Goal: Entertainment & Leisure: Consume media (video, audio)

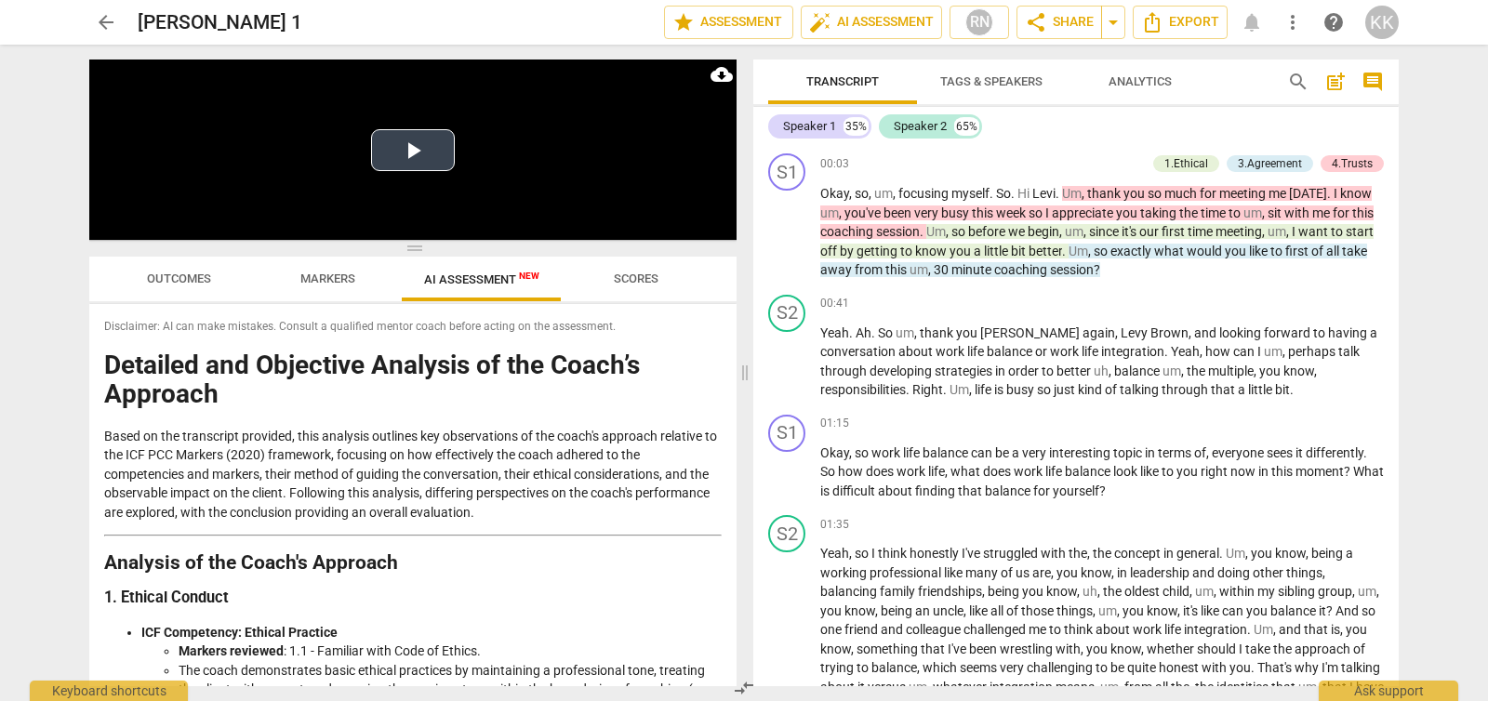
click at [410, 148] on button "Play Video" at bounding box center [413, 150] width 84 height 42
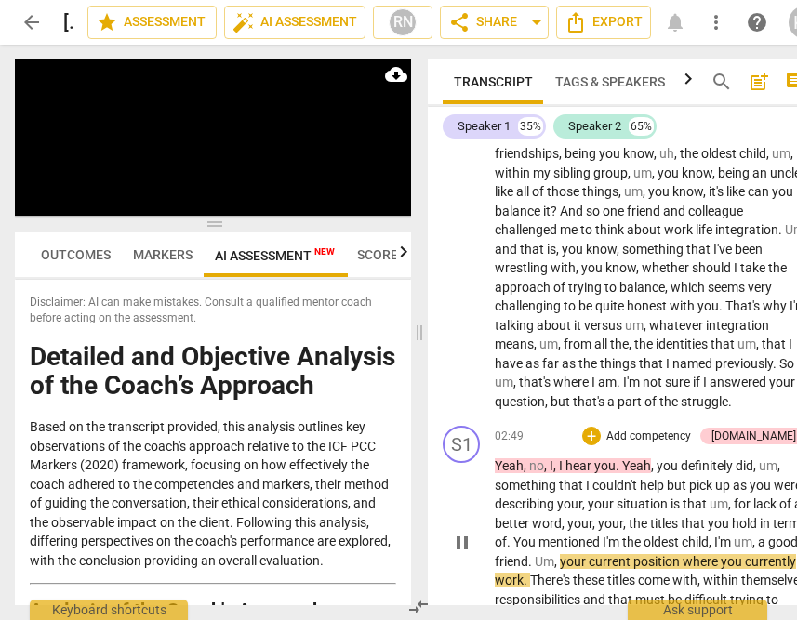
scroll to position [836, 0]
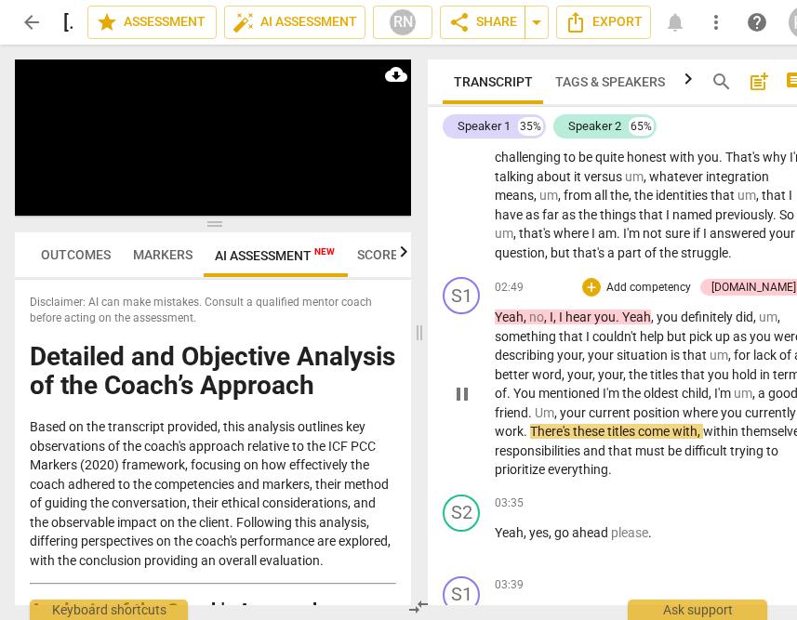
click at [658, 310] on span "you" at bounding box center [668, 317] width 24 height 15
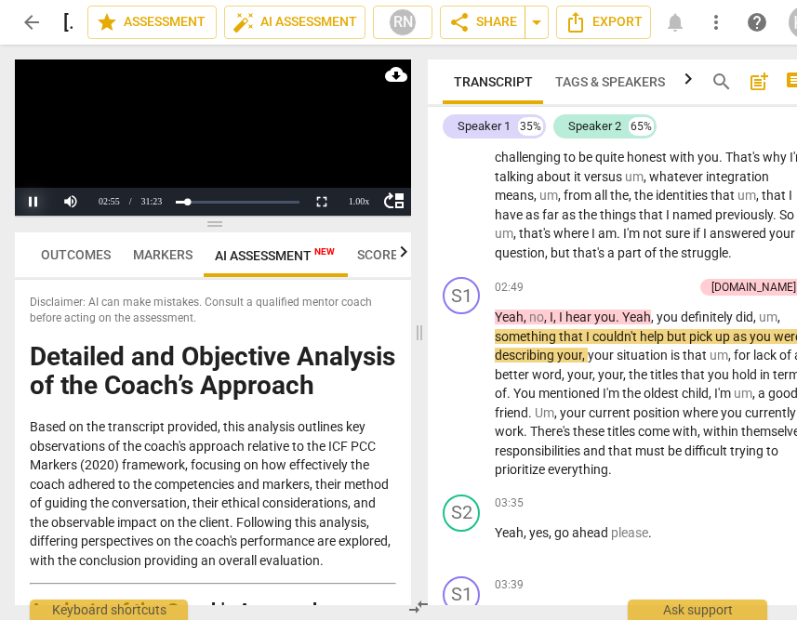
click at [27, 202] on button "Pause" at bounding box center [33, 202] width 37 height 28
click at [654, 404] on p "Yeah , no , I , I hear you . Yeah , you definitely did , um , something that I …" at bounding box center [651, 394] width 312 height 172
click at [573, 424] on span "There's" at bounding box center [551, 431] width 43 height 15
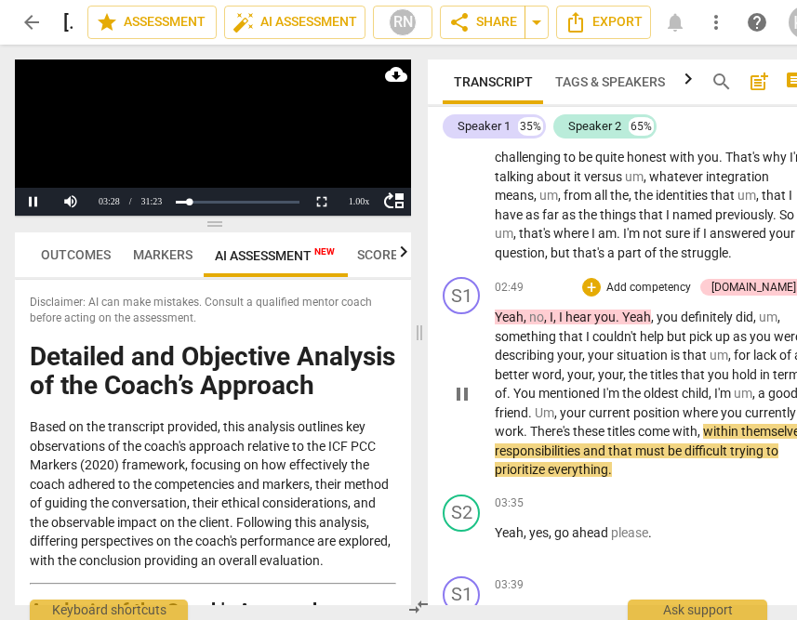
click at [573, 424] on span "There's" at bounding box center [551, 431] width 43 height 15
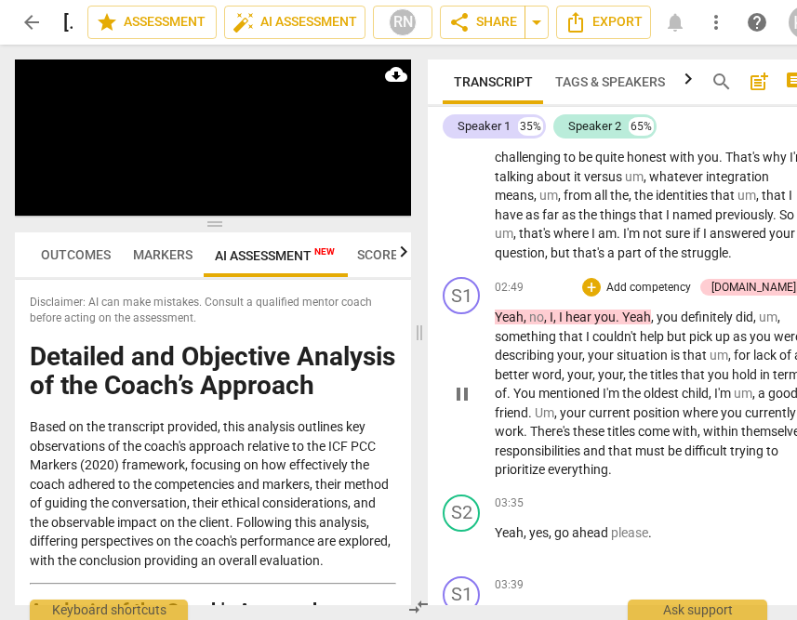
click at [583, 444] on span "responsibilities" at bounding box center [539, 451] width 88 height 15
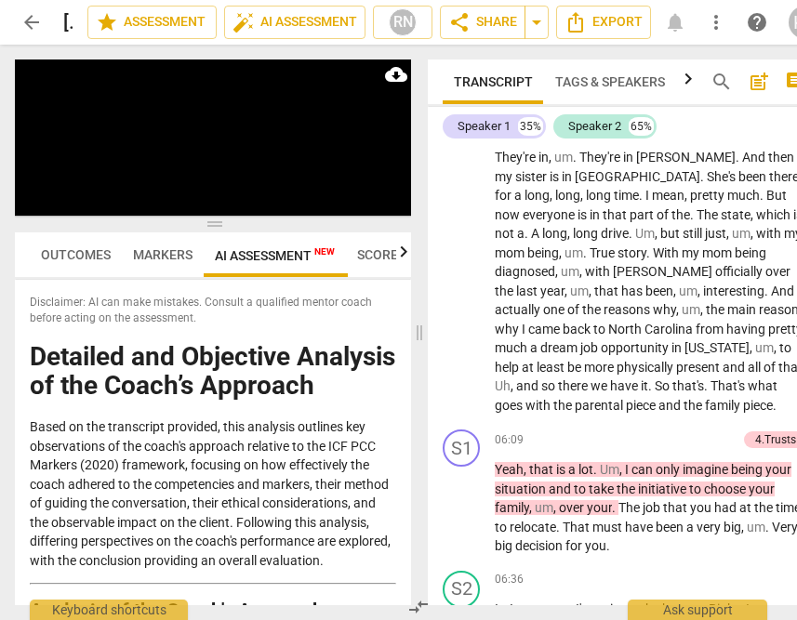
scroll to position [1792, 0]
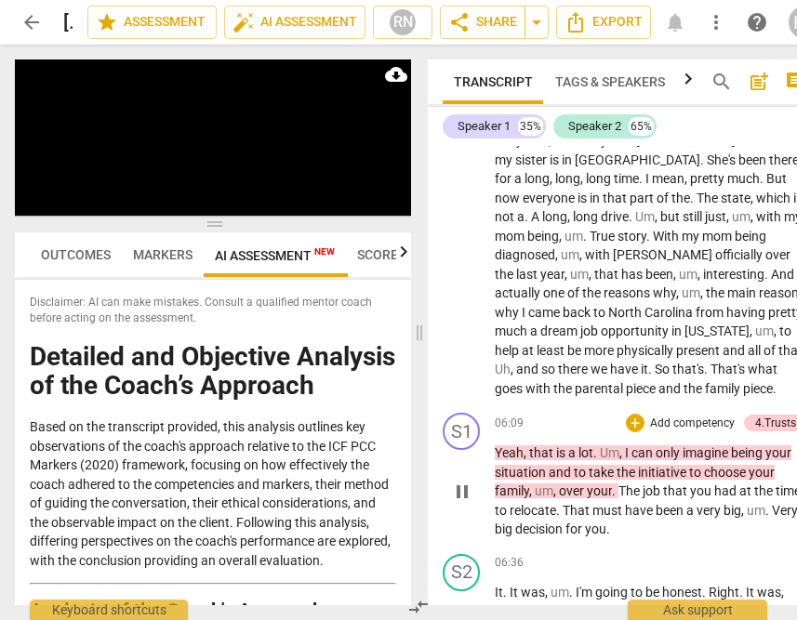
click at [469, 483] on span "pause" at bounding box center [462, 492] width 22 height 22
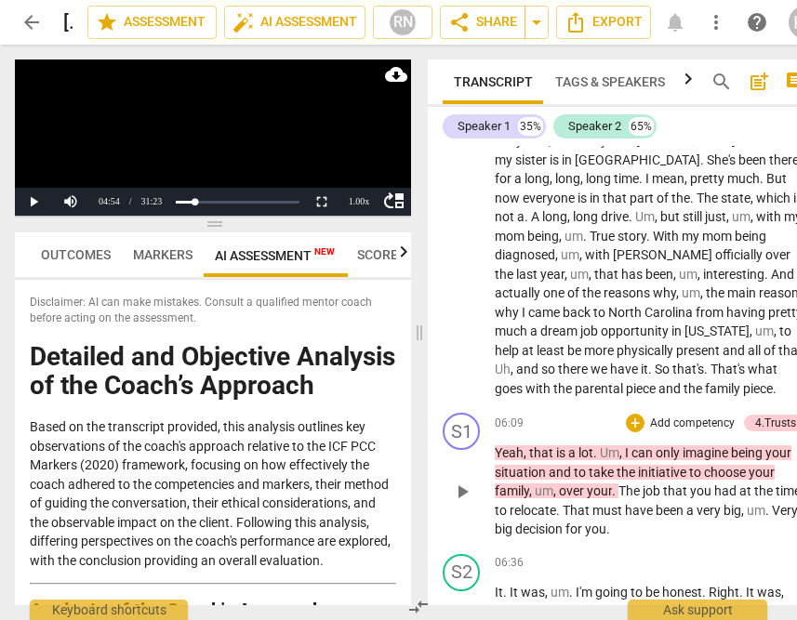
click at [469, 484] on span "play_arrow" at bounding box center [462, 492] width 22 height 22
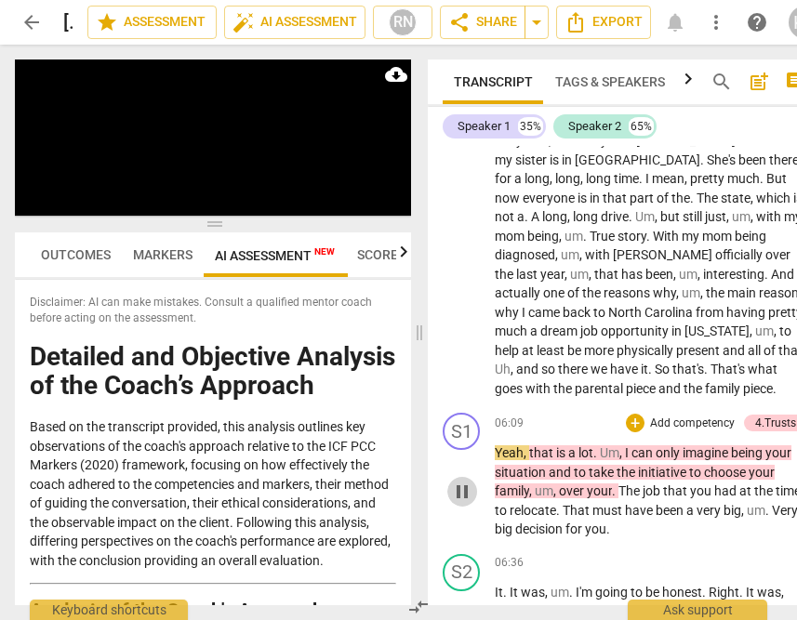
click at [468, 484] on span "pause" at bounding box center [462, 492] width 22 height 22
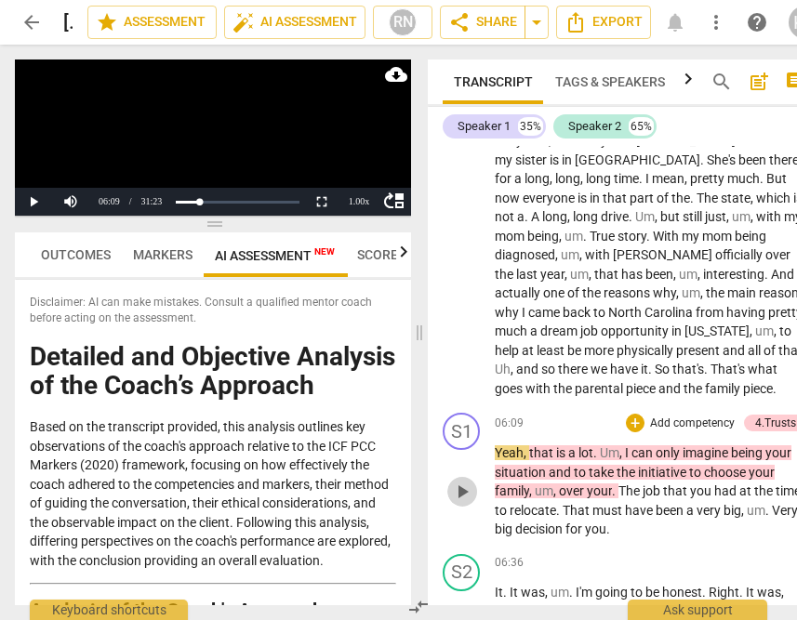
click at [469, 484] on span "play_arrow" at bounding box center [462, 492] width 22 height 22
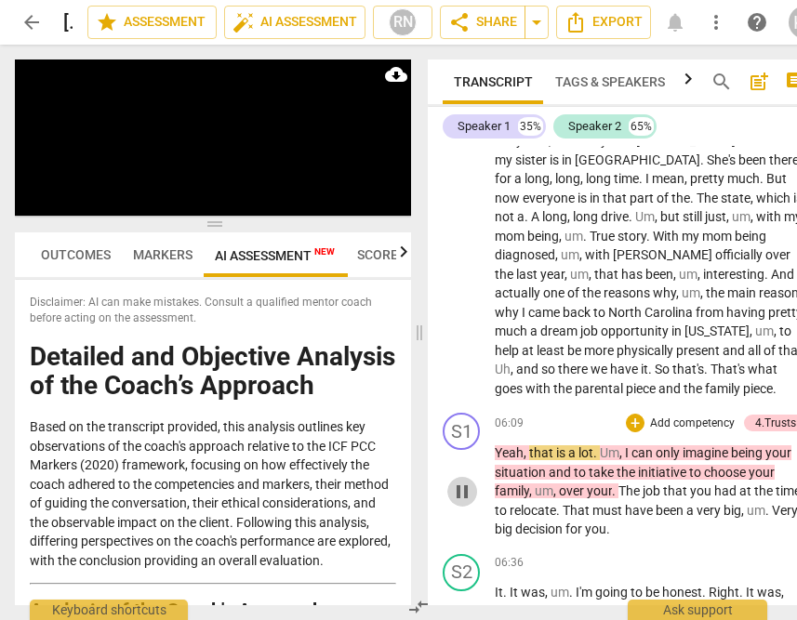
click at [468, 484] on span "pause" at bounding box center [462, 492] width 22 height 22
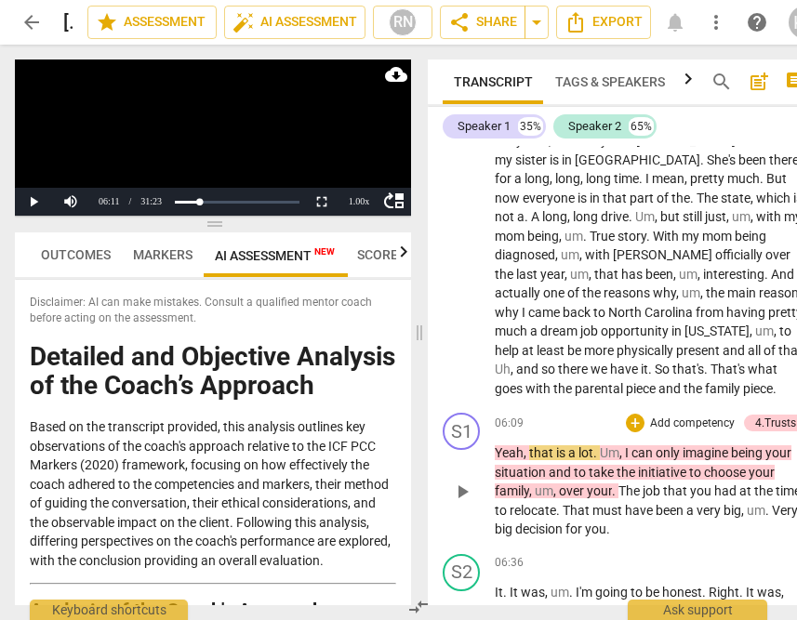
click at [467, 484] on span "play_arrow" at bounding box center [462, 492] width 22 height 22
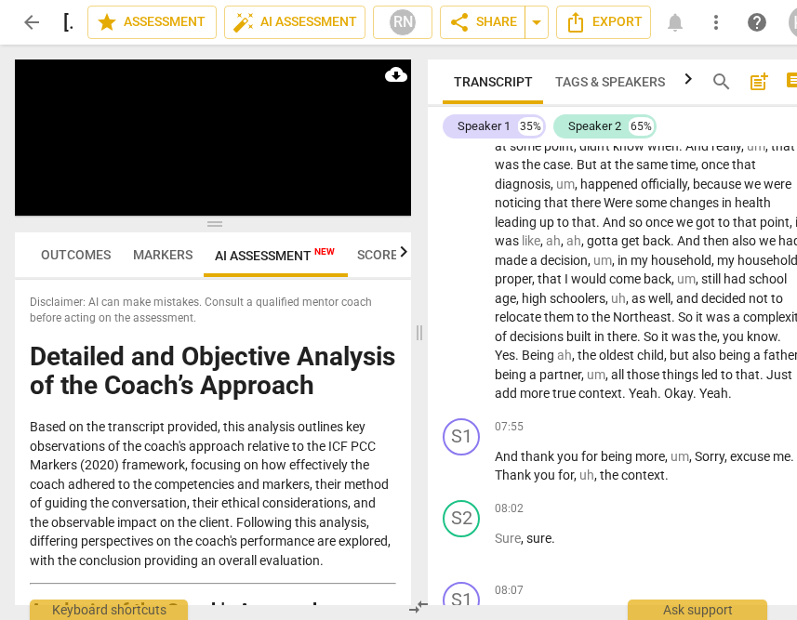
scroll to position [2356, 0]
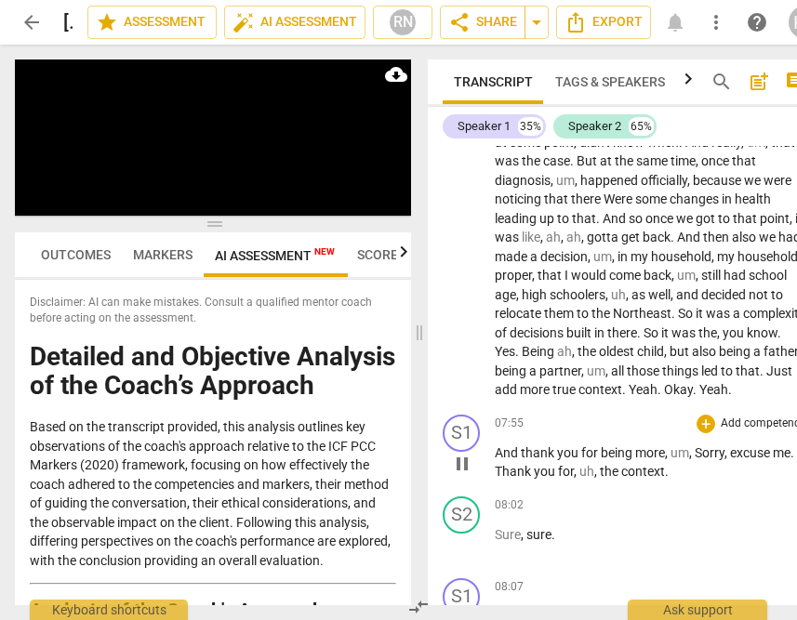
click at [457, 475] on span "pause" at bounding box center [462, 464] width 22 height 22
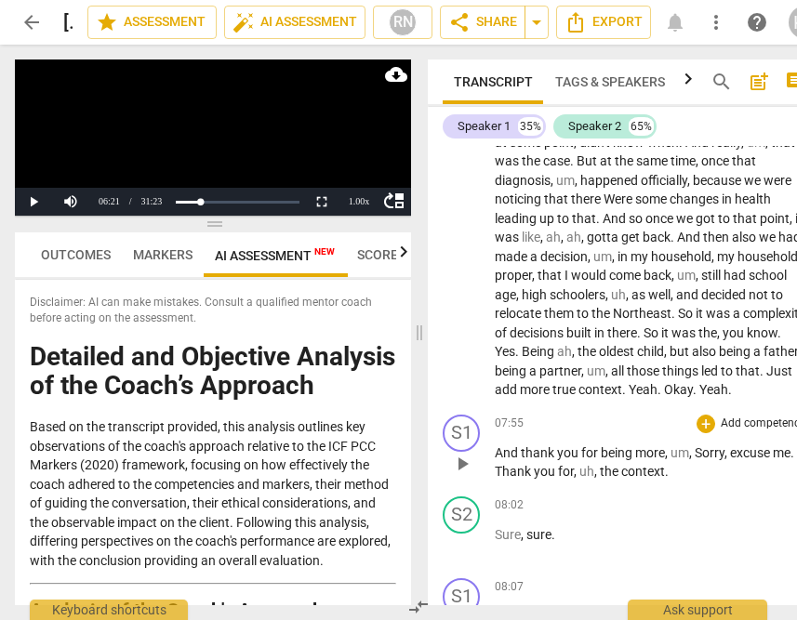
click at [457, 475] on span "play_arrow" at bounding box center [462, 464] width 22 height 22
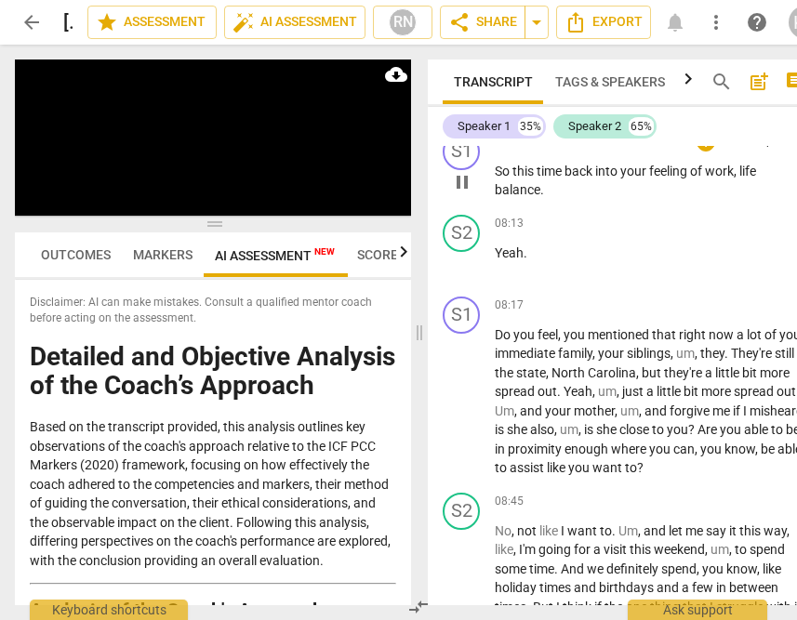
scroll to position [2873, 0]
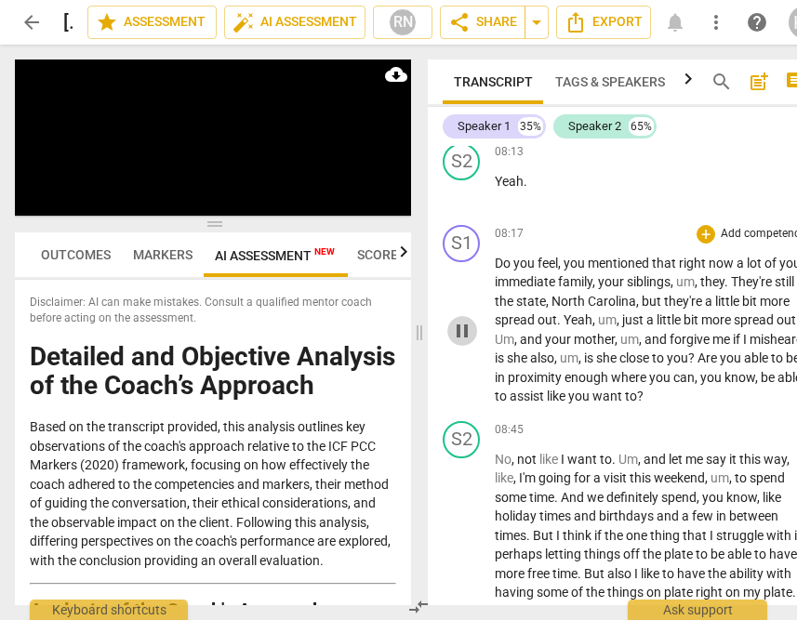
click at [457, 342] on span "pause" at bounding box center [462, 331] width 22 height 22
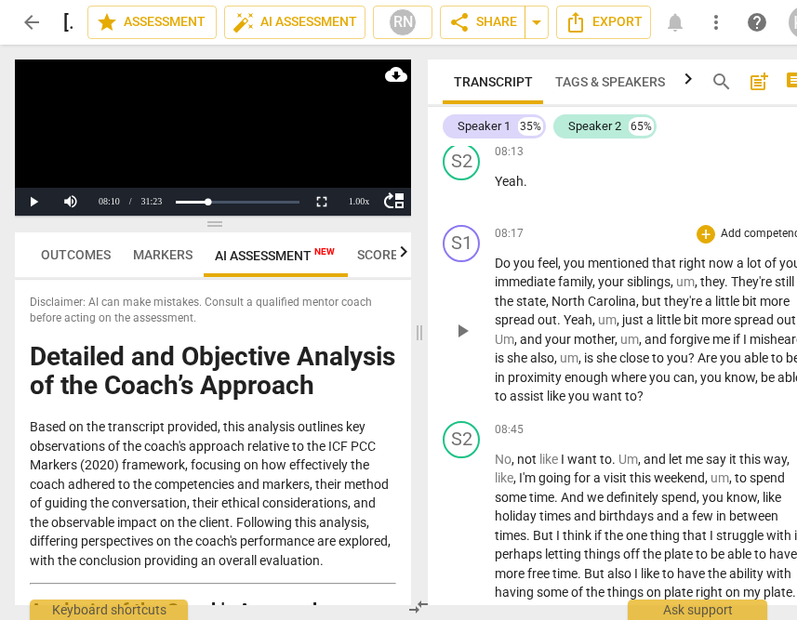
click at [459, 342] on span "play_arrow" at bounding box center [462, 331] width 22 height 22
click at [460, 342] on span "play_arrow" at bounding box center [462, 331] width 22 height 22
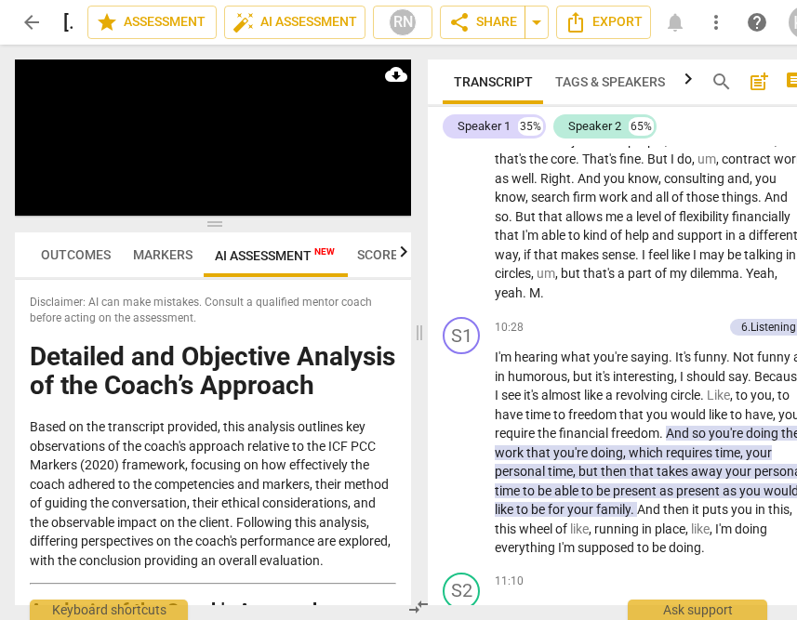
scroll to position [3464, 0]
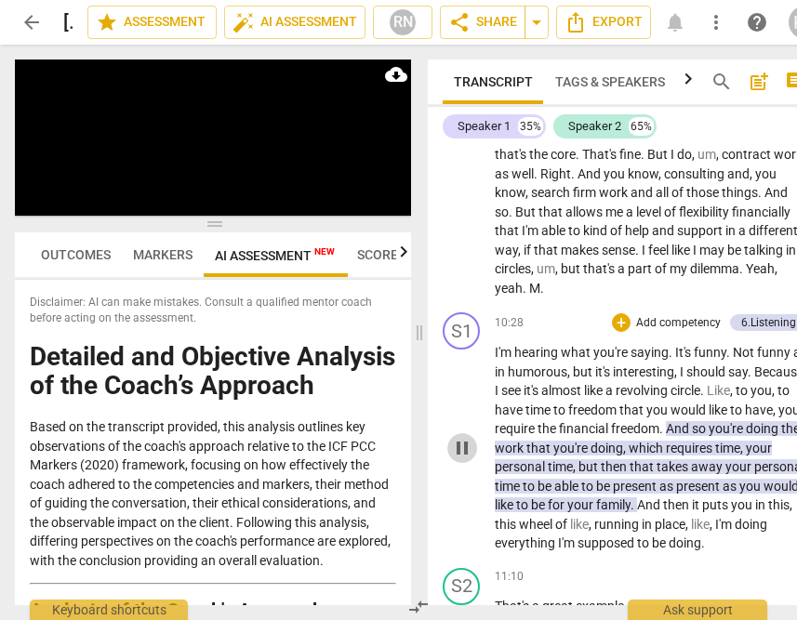
click at [461, 459] on span "pause" at bounding box center [462, 448] width 22 height 22
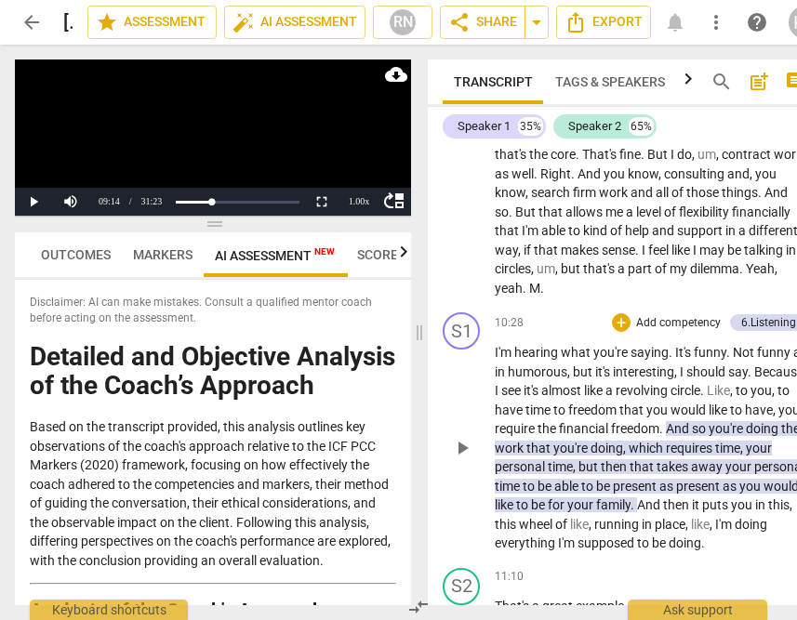
click at [461, 459] on span "play_arrow" at bounding box center [462, 448] width 22 height 22
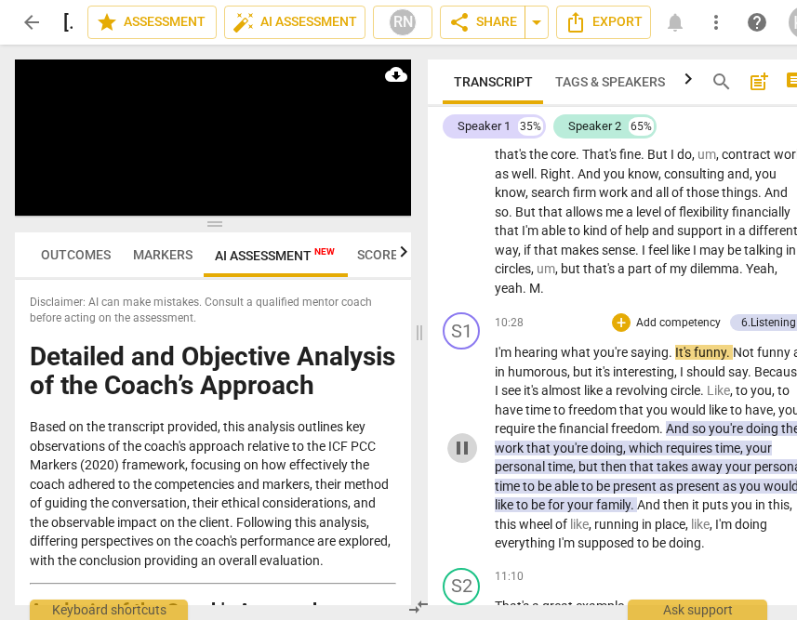
click at [455, 459] on span "pause" at bounding box center [462, 448] width 22 height 22
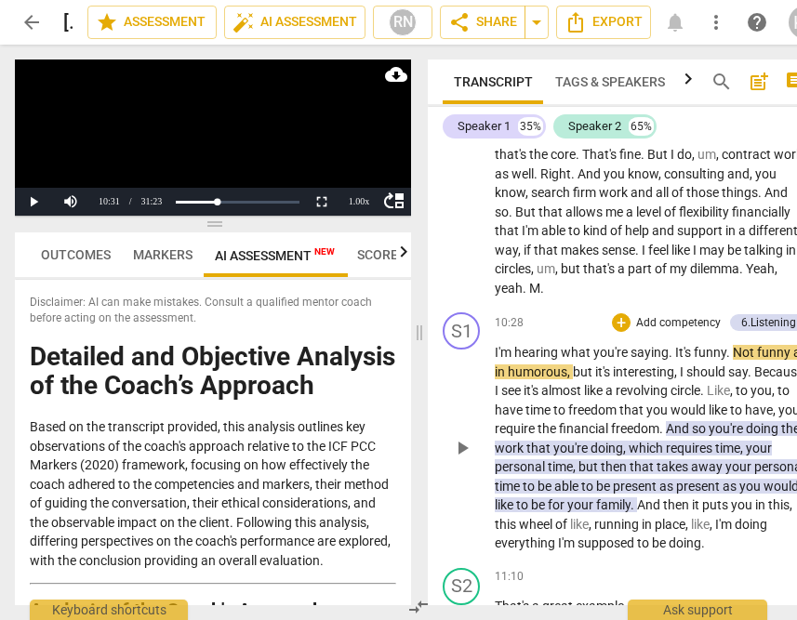
click at [611, 436] on span "financial" at bounding box center [585, 428] width 52 height 15
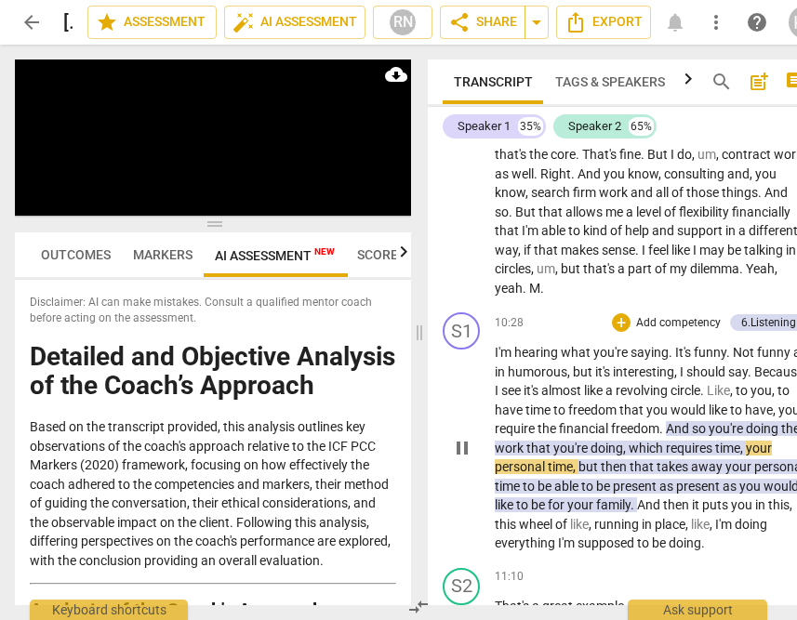
click at [754, 379] on span "Because" at bounding box center [778, 372] width 49 height 15
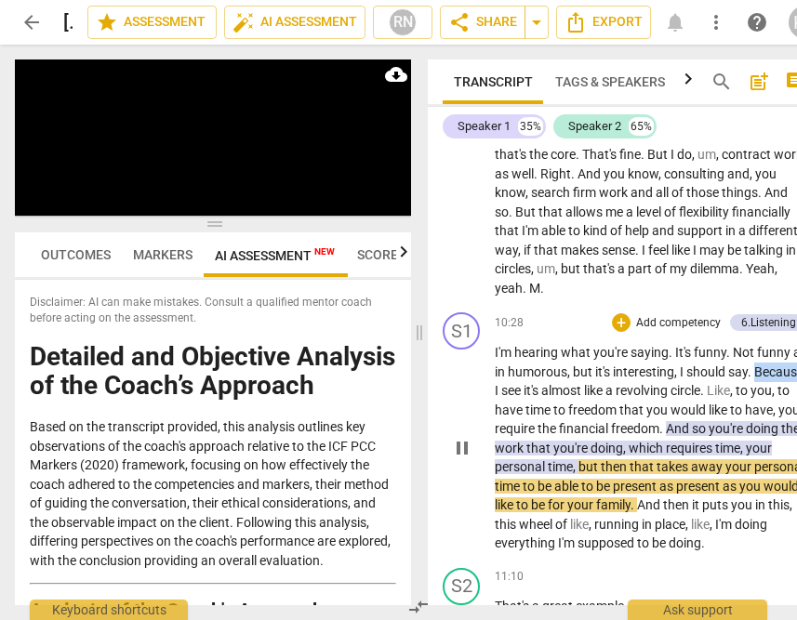
click at [754, 379] on span "Because" at bounding box center [778, 372] width 49 height 15
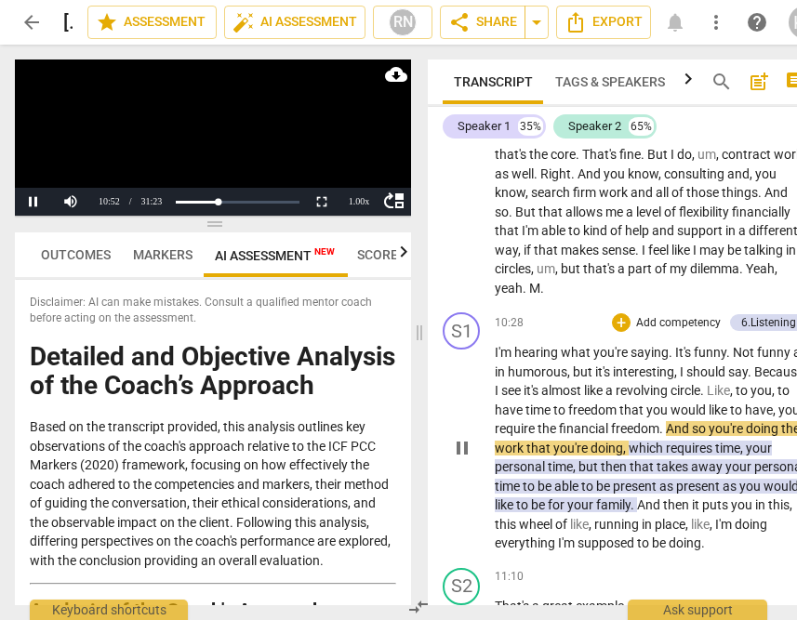
click at [730, 398] on span "Like" at bounding box center [718, 390] width 23 height 15
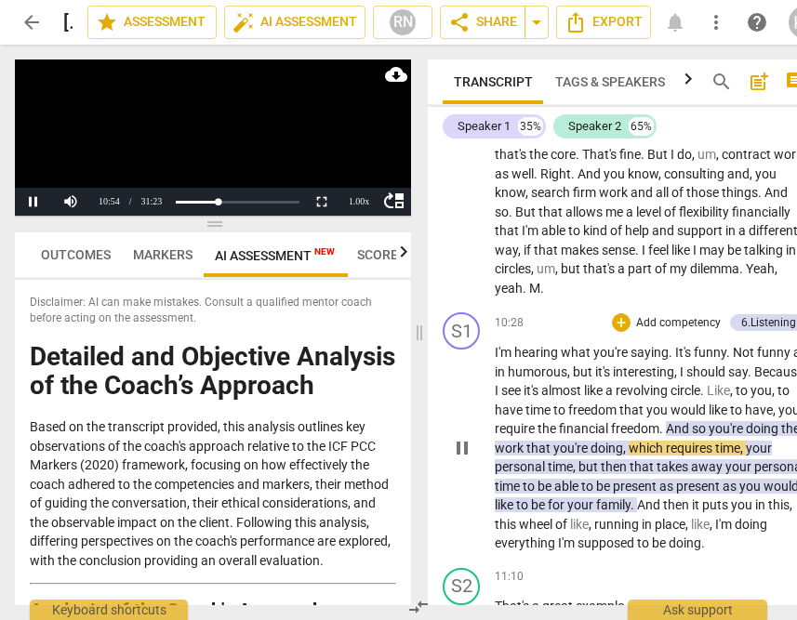
click at [736, 398] on span "to" at bounding box center [743, 390] width 15 height 15
drag, startPoint x: 506, startPoint y: 432, endPoint x: 486, endPoint y: 412, distance: 28.3
click at [736, 398] on span "to" at bounding box center [743, 390] width 15 height 15
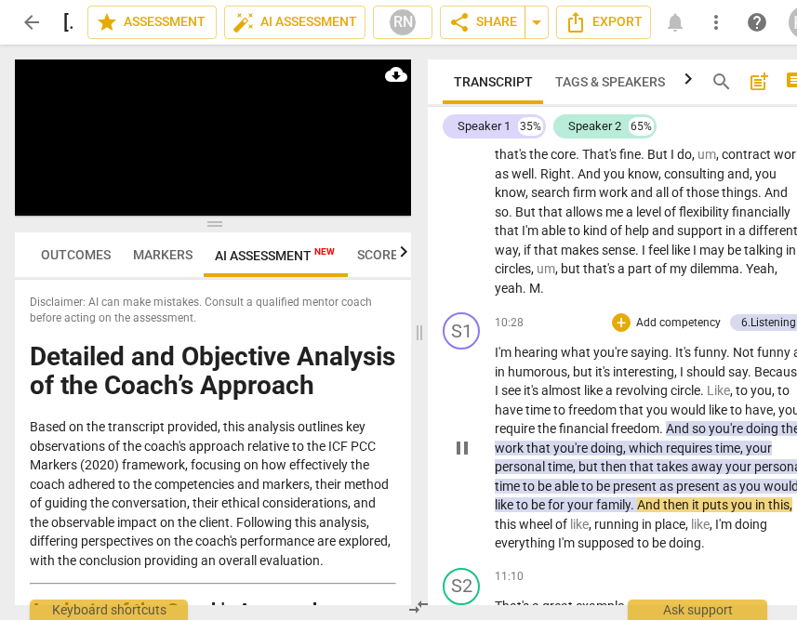
click at [736, 398] on span "to" at bounding box center [743, 390] width 15 height 15
drag, startPoint x: 506, startPoint y: 428, endPoint x: 530, endPoint y: 448, distance: 31.7
click at [736, 398] on span "to" at bounding box center [743, 390] width 15 height 15
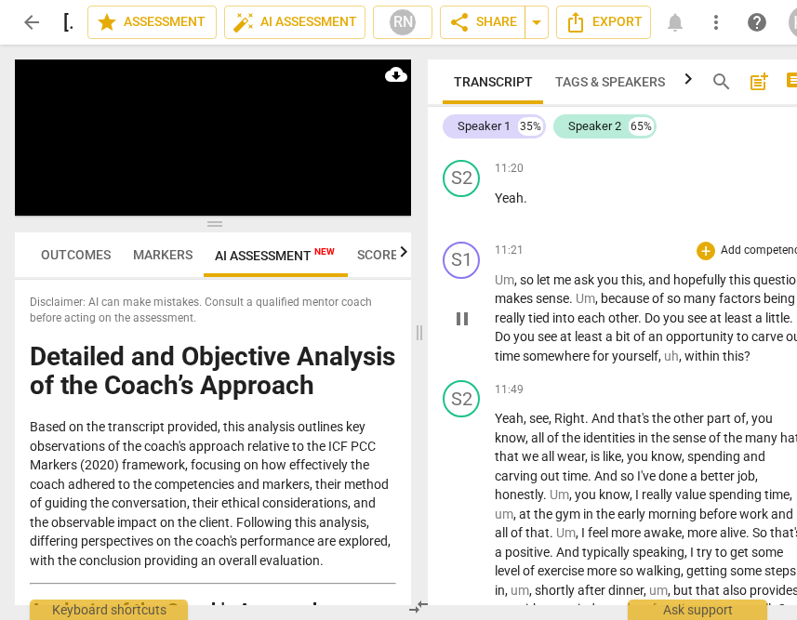
scroll to position [4200, 0]
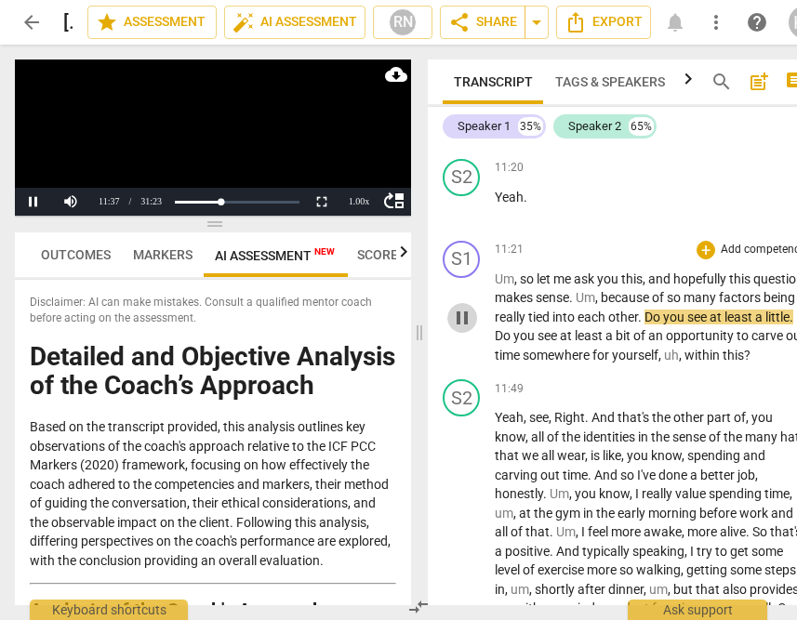
click at [463, 329] on span "pause" at bounding box center [462, 318] width 22 height 22
click at [638, 325] on span "other" at bounding box center [623, 317] width 30 height 15
click at [35, 198] on button "Pause" at bounding box center [33, 202] width 37 height 28
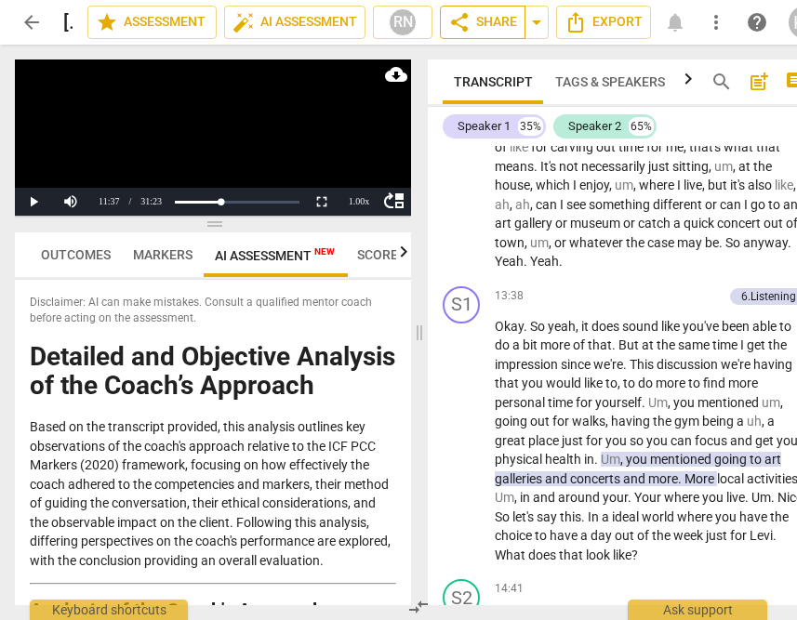
scroll to position [4932, 0]
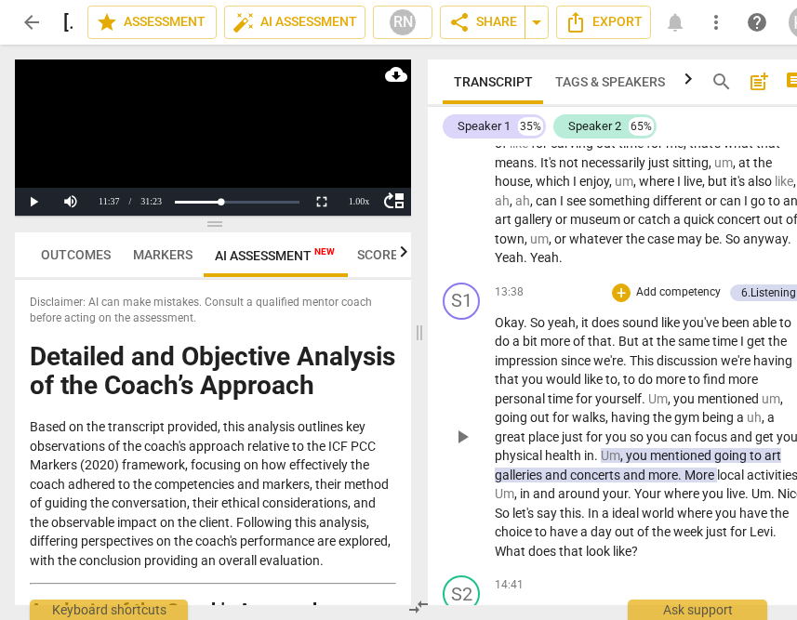
click at [448, 495] on div "play_arrow pause" at bounding box center [470, 438] width 47 height 236
click at [450, 448] on span "play_arrow" at bounding box center [462, 437] width 30 height 22
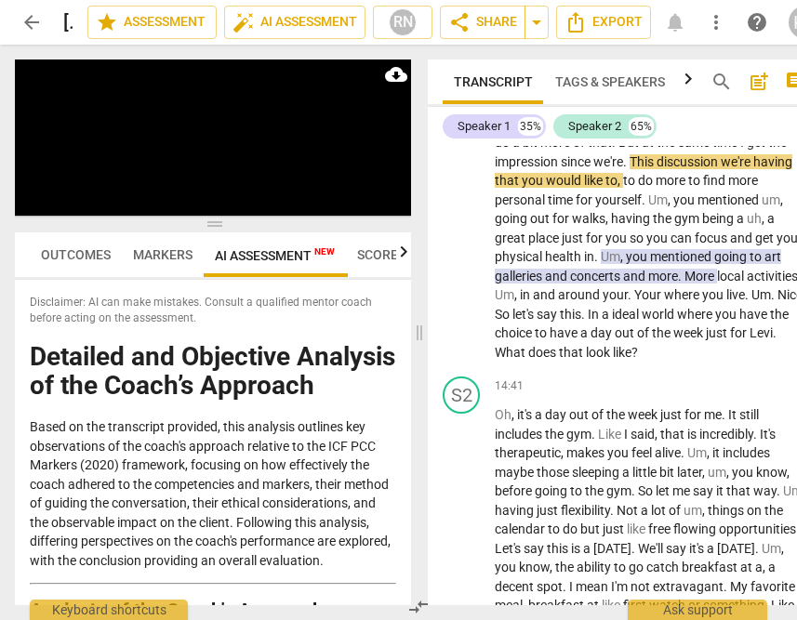
scroll to position [5133, 0]
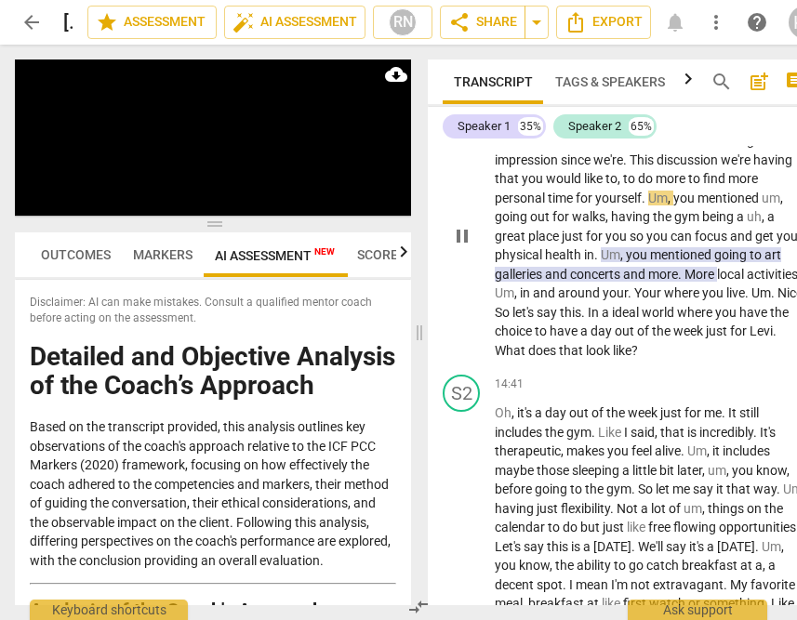
click at [537, 320] on span "let's" at bounding box center [524, 312] width 24 height 15
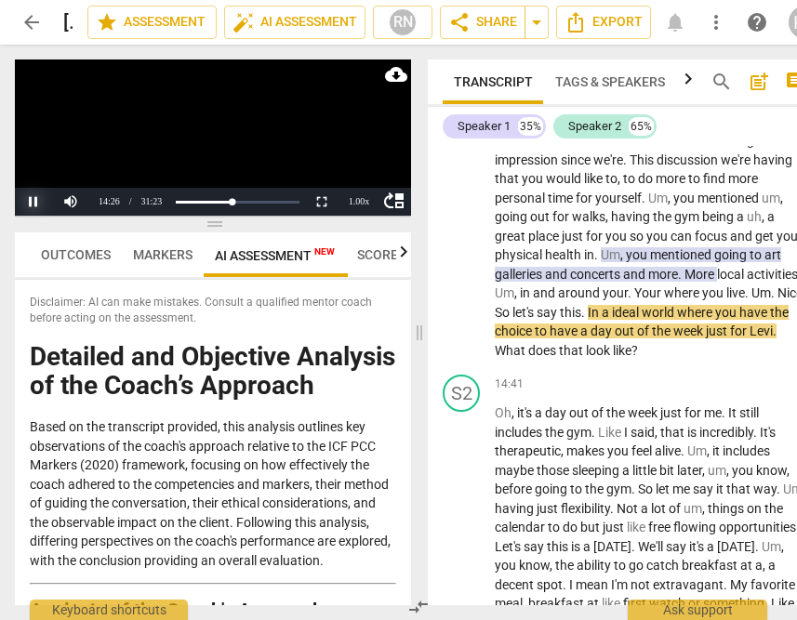
click at [22, 201] on button "Pause" at bounding box center [33, 202] width 37 height 28
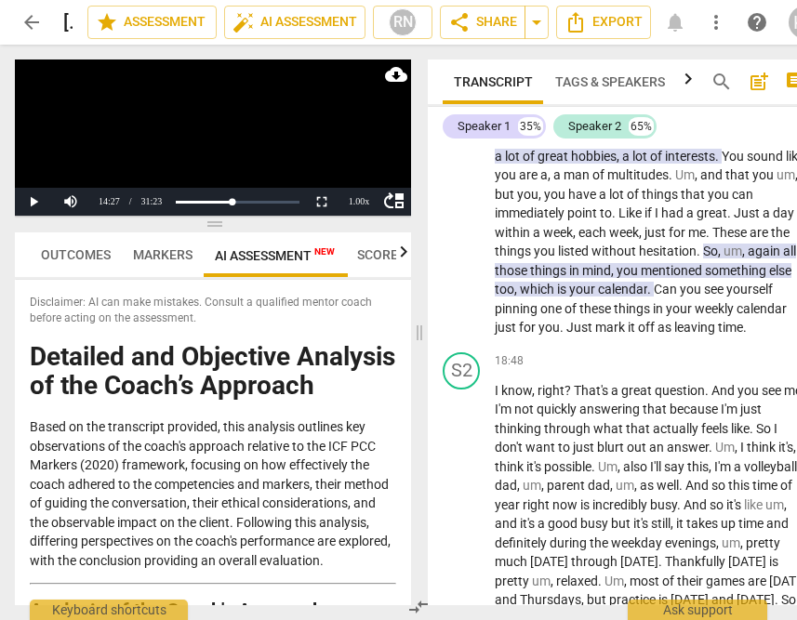
scroll to position [6533, 0]
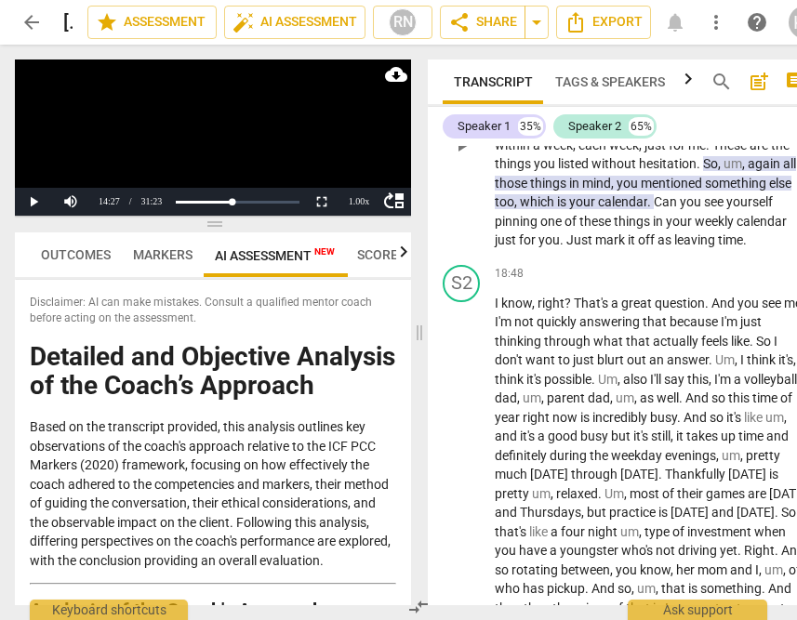
click at [703, 171] on span "So" at bounding box center [710, 163] width 15 height 15
click at [497, 258] on div "S1 play_arrow pause 18:04 + Add competency 6.Listenings keyboard_arrow_right So…" at bounding box center [625, 130] width 394 height 256
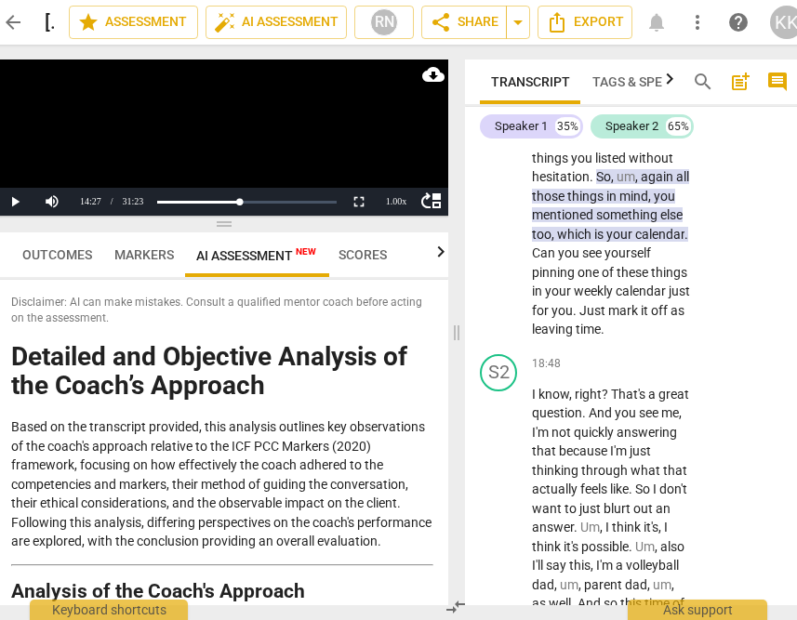
scroll to position [11862, 0]
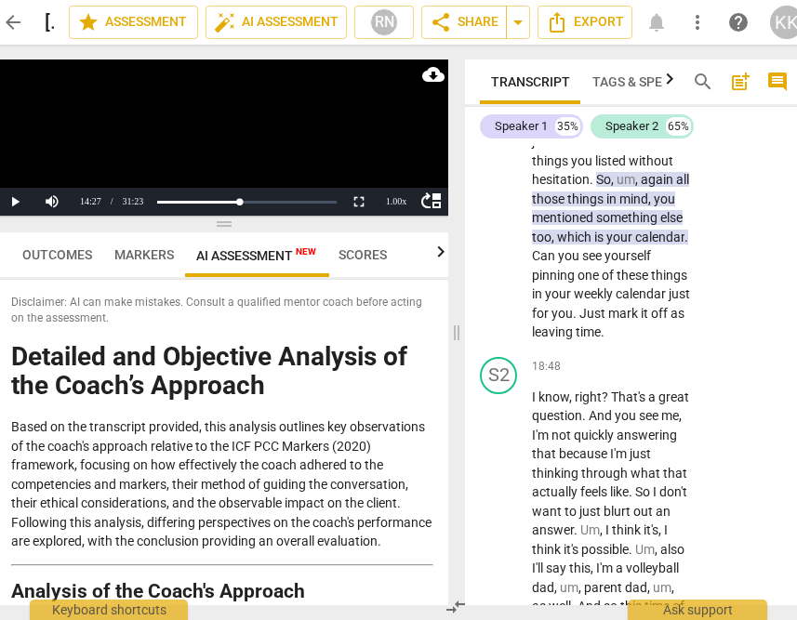
click at [601, 187] on span "So" at bounding box center [603, 179] width 15 height 15
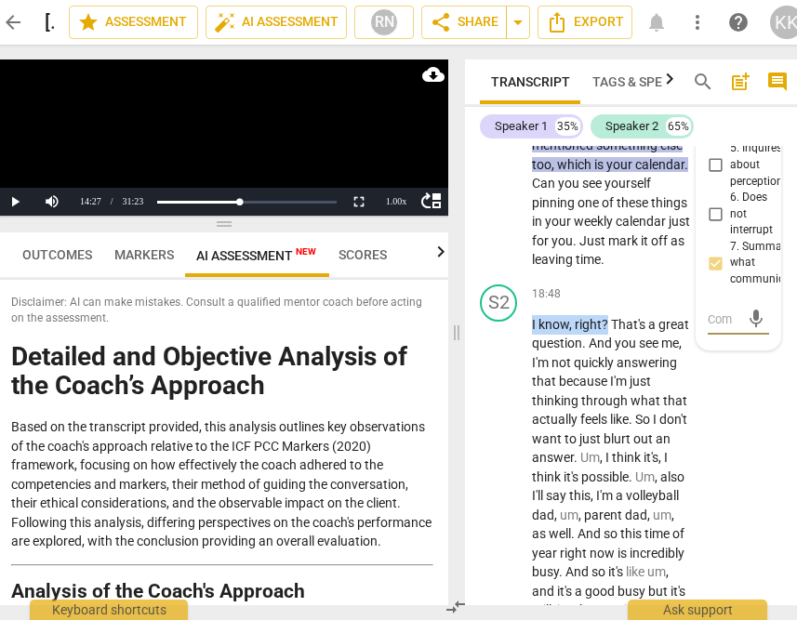
click at [601, 441] on div "S1 play_arrow pause 00:03 + Add competency 1.Ethical 3.Agreement 4.Trusts keybo…" at bounding box center [634, 375] width 338 height 459
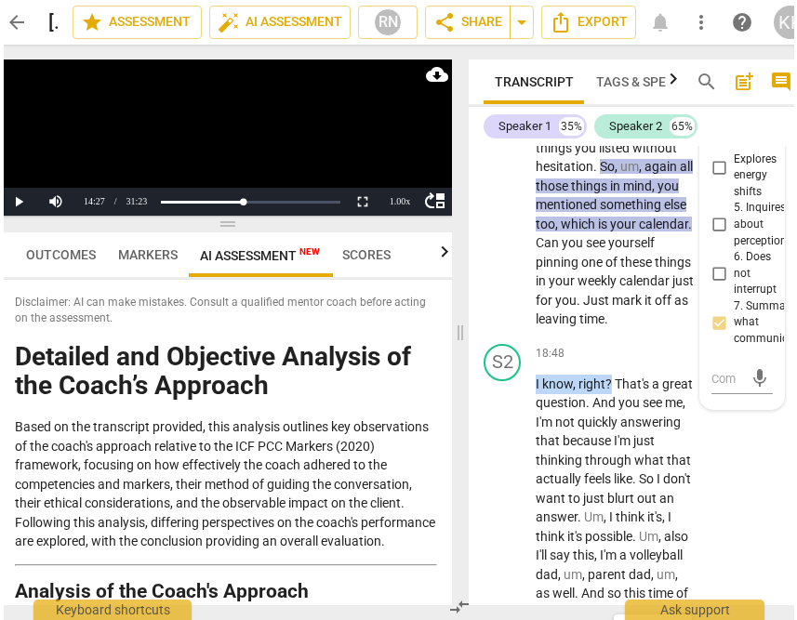
scroll to position [12126, 0]
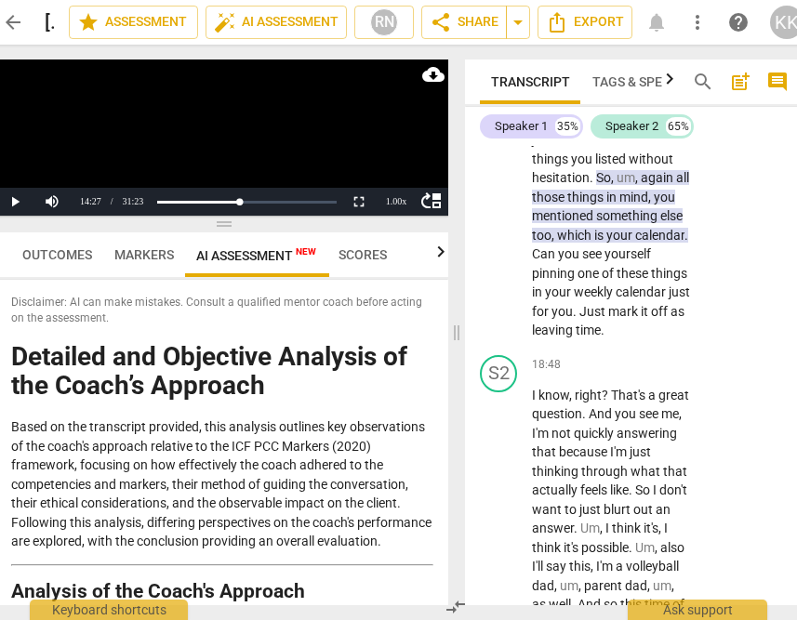
scroll to position [11862, 0]
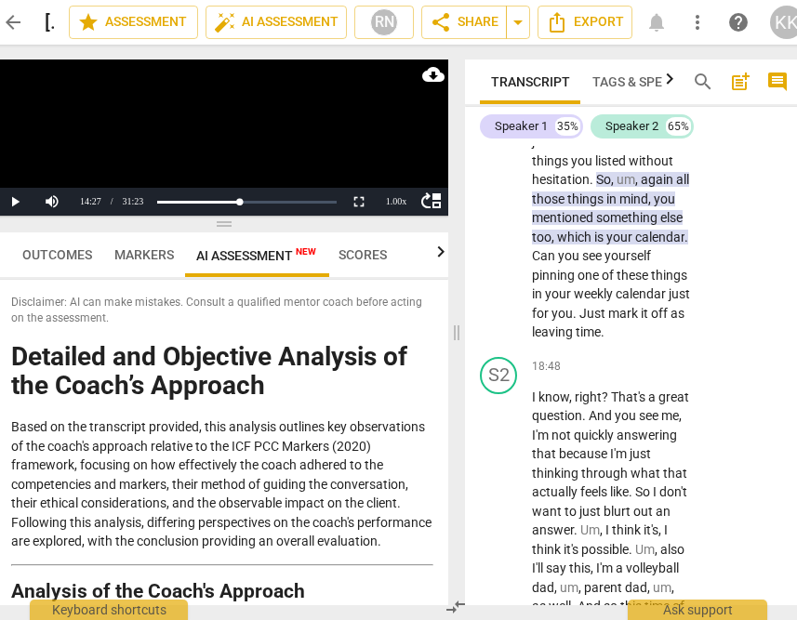
click at [498, 135] on span "play_arrow" at bounding box center [499, 124] width 22 height 22
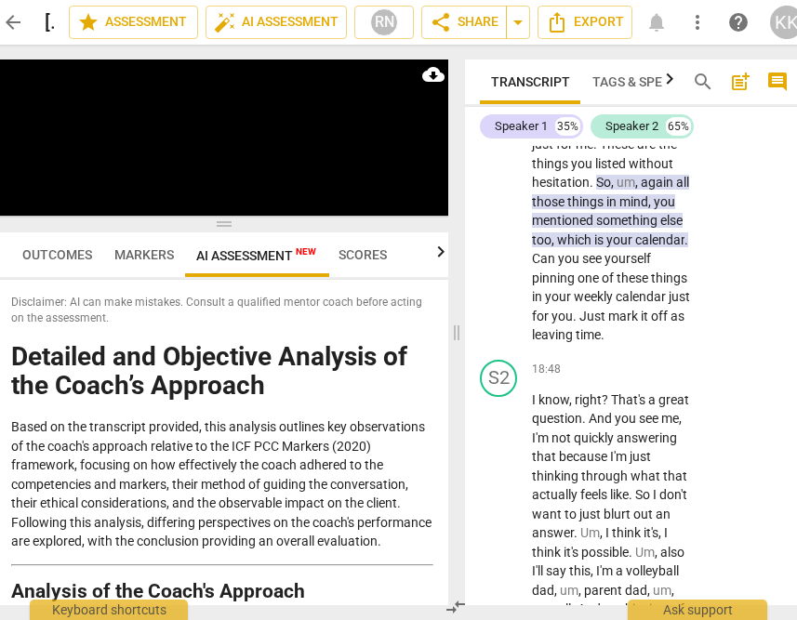
scroll to position [11858, 0]
click at [600, 191] on span "So" at bounding box center [603, 183] width 15 height 15
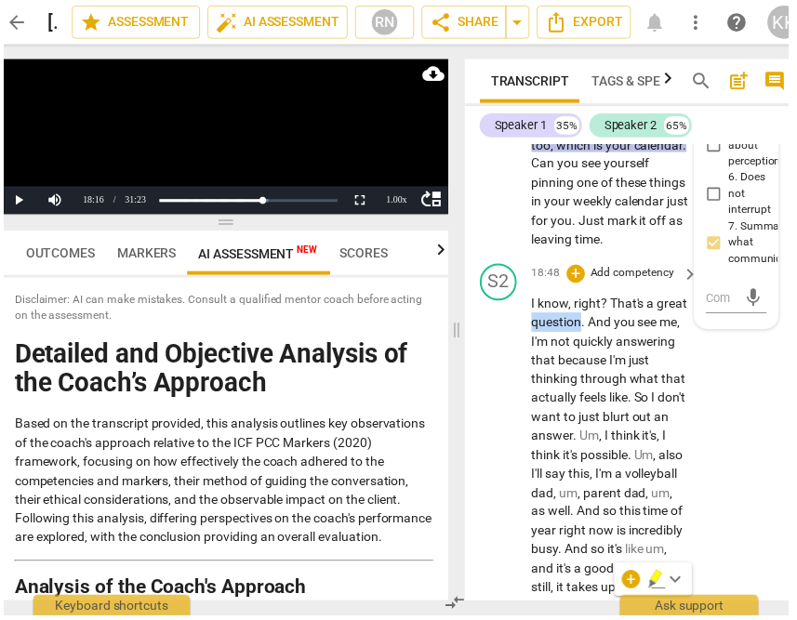
scroll to position [12123, 0]
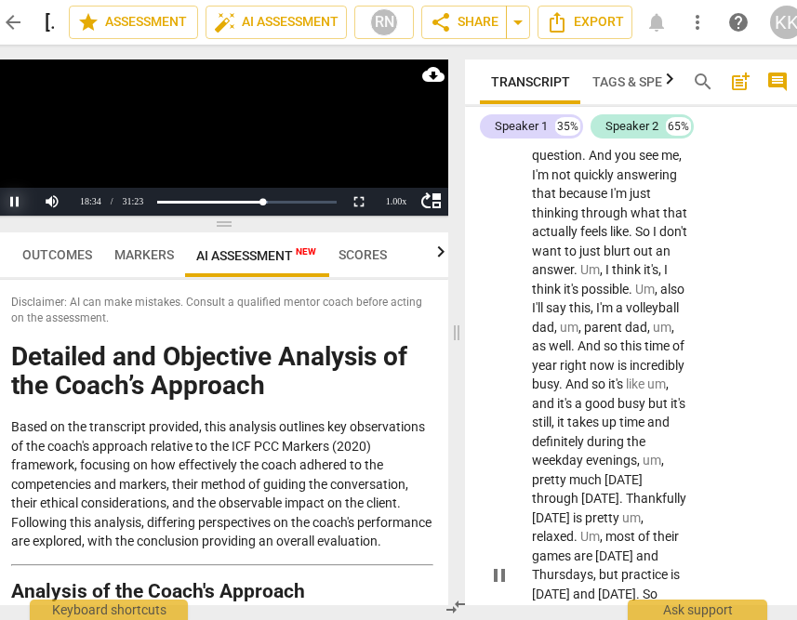
click at [11, 202] on button "Pause" at bounding box center [14, 202] width 37 height 28
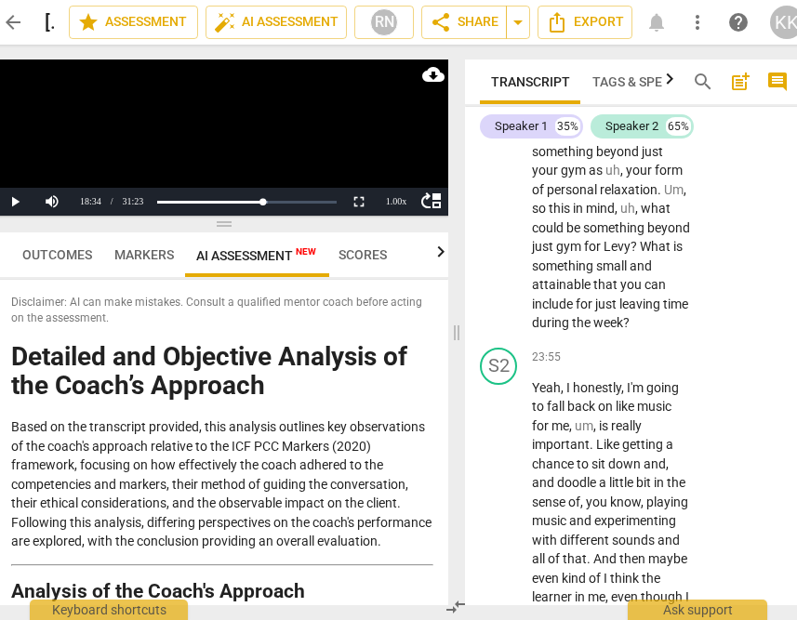
scroll to position [15489, 0]
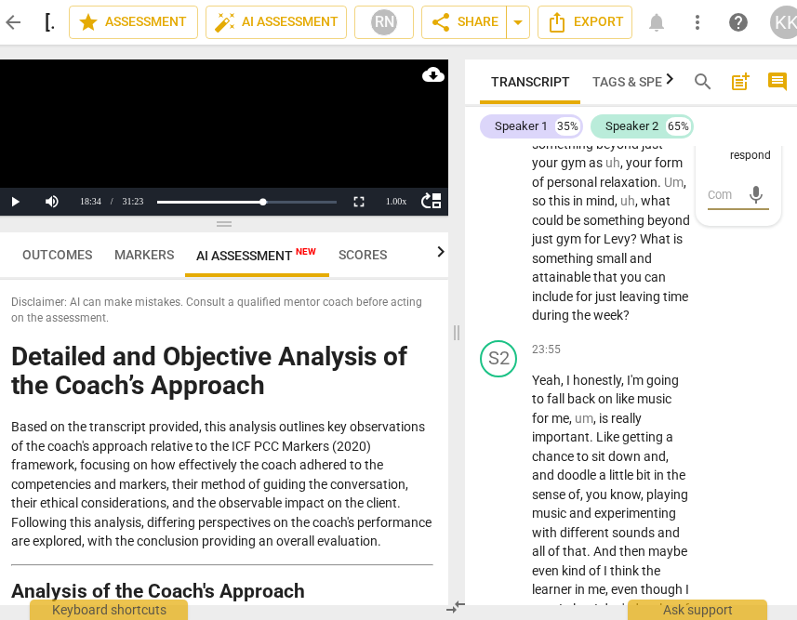
scroll to position [15463, 0]
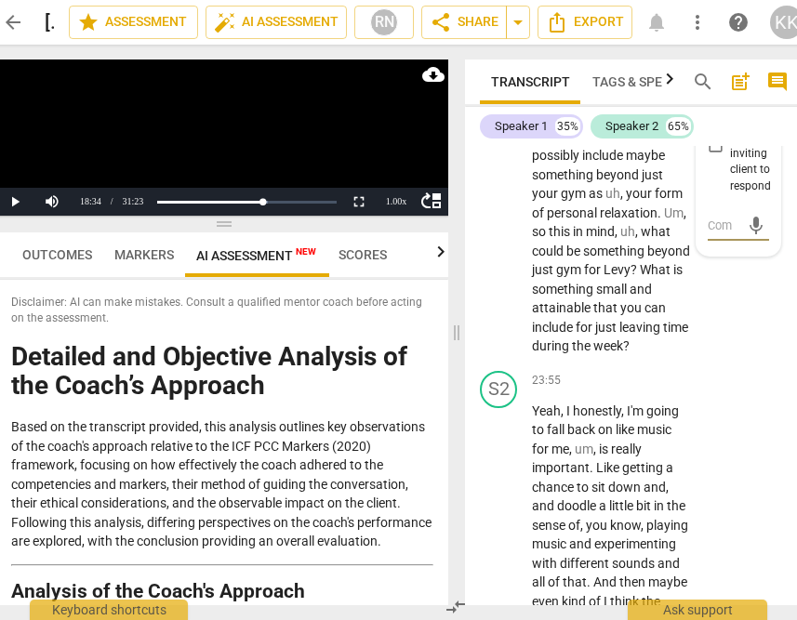
click at [497, 91] on span "play_arrow" at bounding box center [499, 80] width 22 height 22
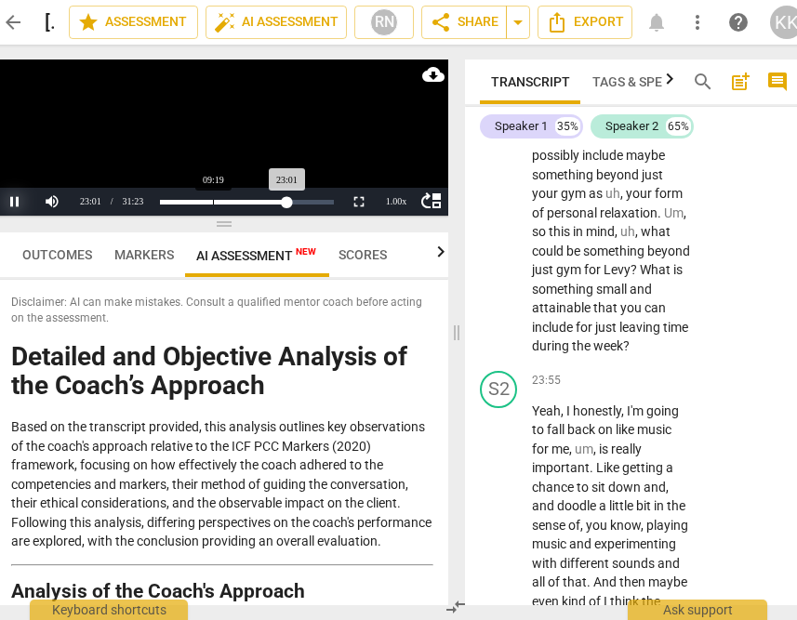
drag, startPoint x: 20, startPoint y: 198, endPoint x: 229, endPoint y: 191, distance: 209.3
click at [19, 198] on button "Pause" at bounding box center [14, 202] width 37 height 28
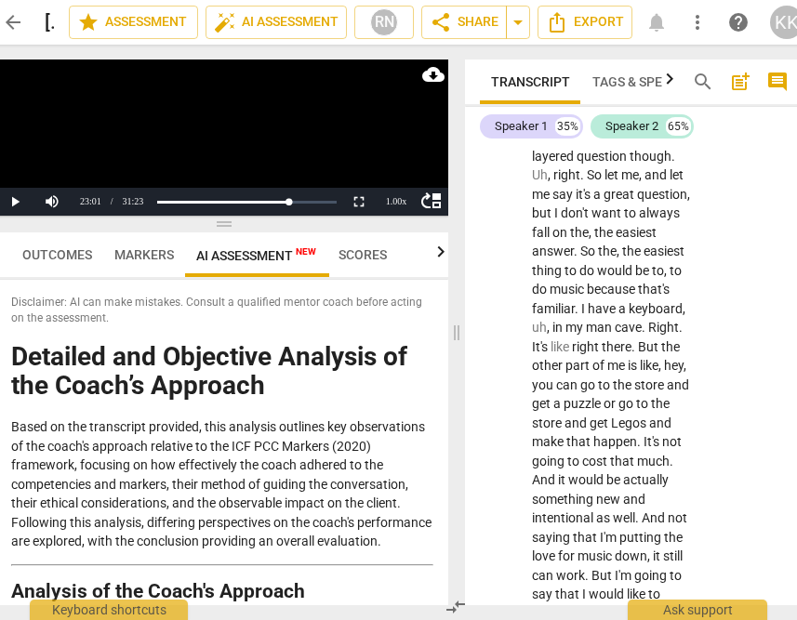
scroll to position [17913, 0]
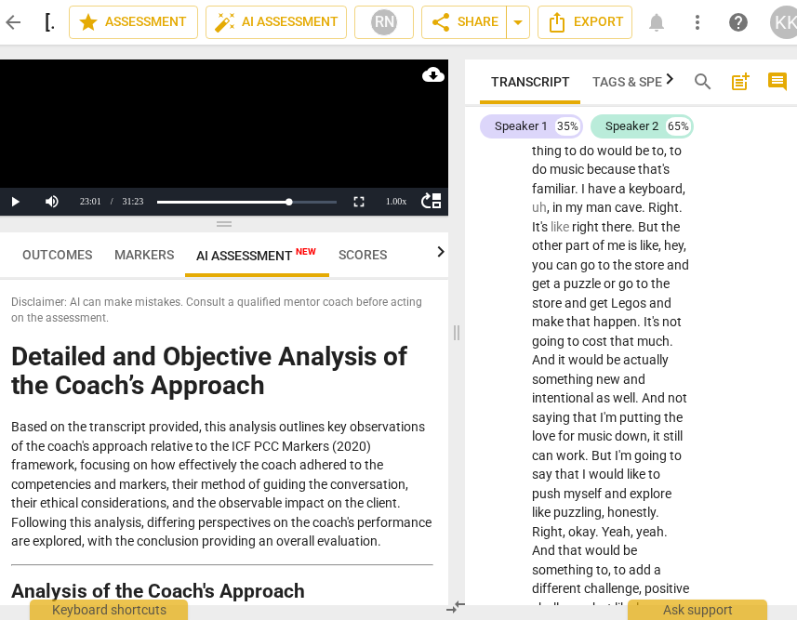
drag, startPoint x: 538, startPoint y: 373, endPoint x: 596, endPoint y: 385, distance: 58.9
click at [12, 199] on button "Pause" at bounding box center [14, 202] width 37 height 28
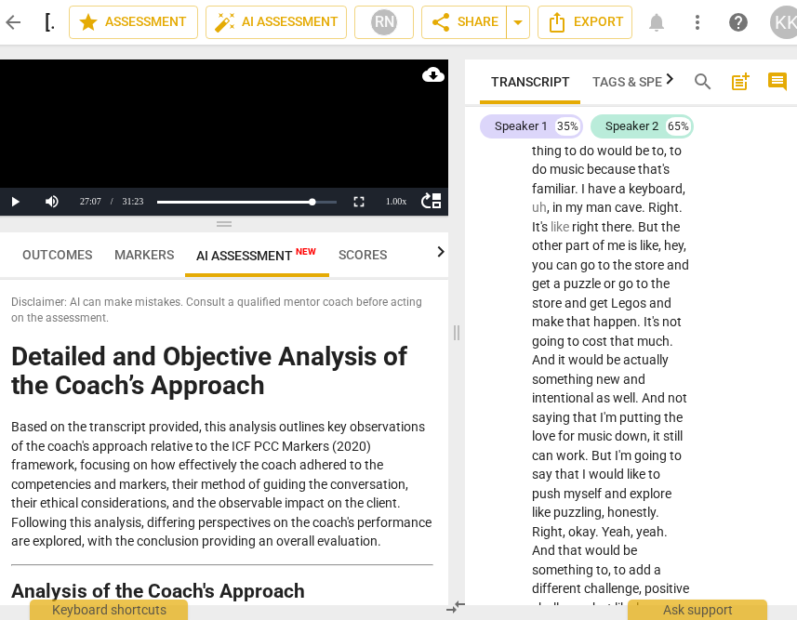
click at [17, 203] on button "Pause" at bounding box center [14, 202] width 37 height 28
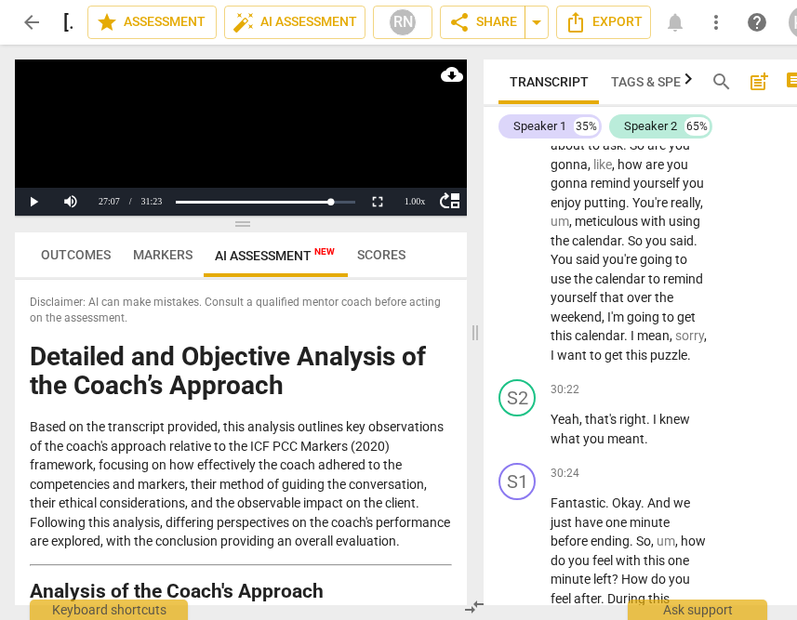
scroll to position [19857, 0]
click at [36, 203] on button "Pause" at bounding box center [33, 202] width 37 height 28
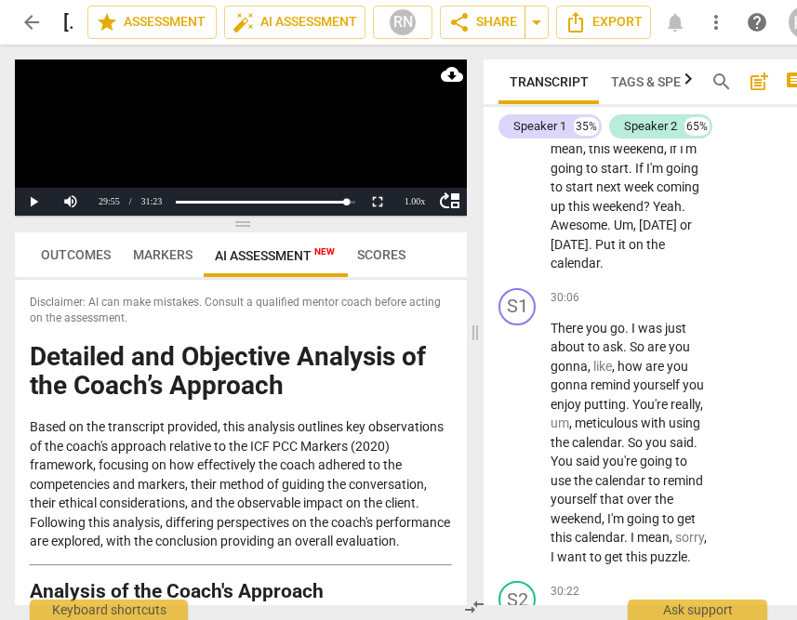
scroll to position [19647, 0]
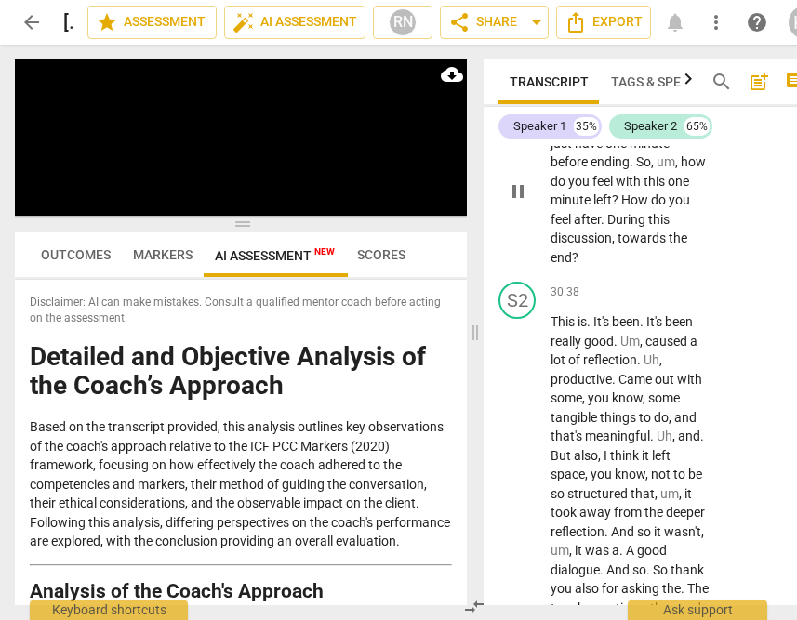
scroll to position [20237, 0]
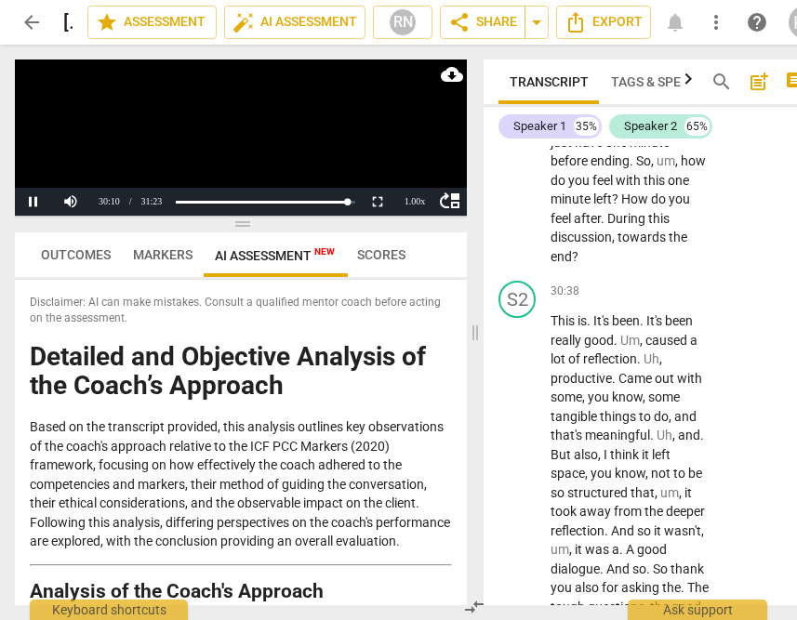
click at [30, 199] on button "Pause" at bounding box center [33, 202] width 37 height 28
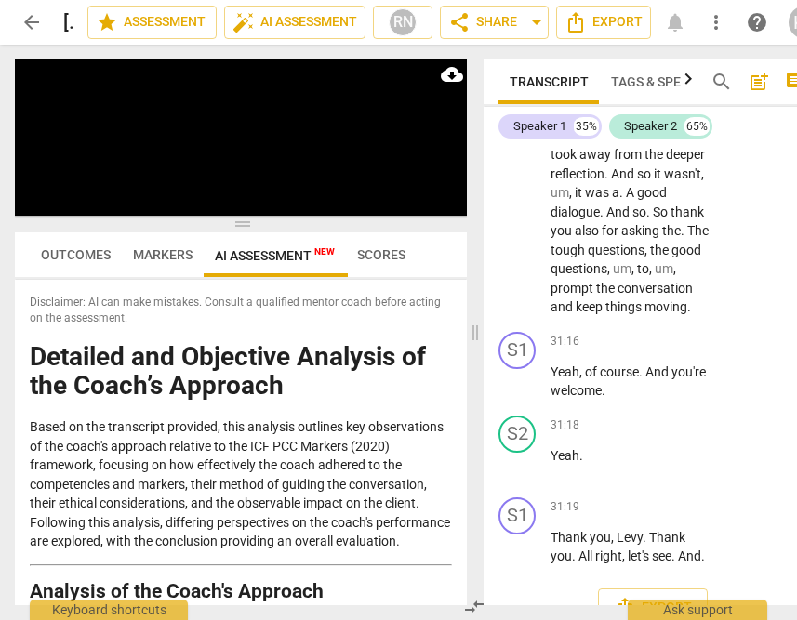
scroll to position [20600, 0]
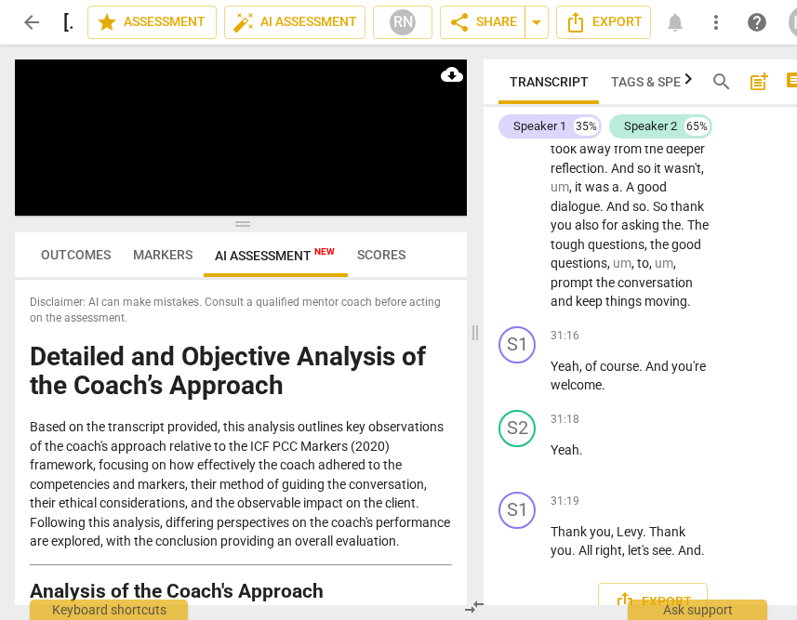
click at [0, 0] on span "play_arrow" at bounding box center [0, 0] width 0 height 0
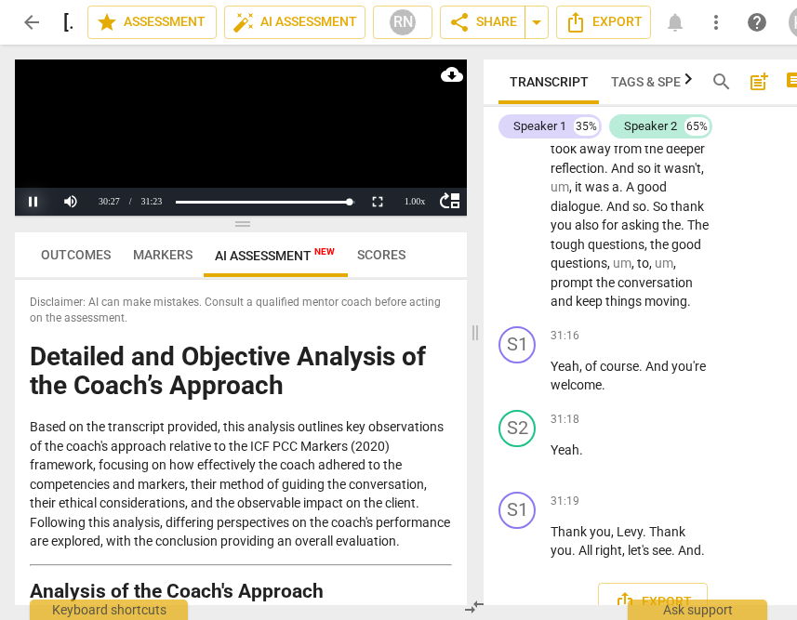
click at [30, 200] on button "Pause" at bounding box center [33, 202] width 37 height 28
click at [26, 205] on button "Pause" at bounding box center [33, 202] width 37 height 28
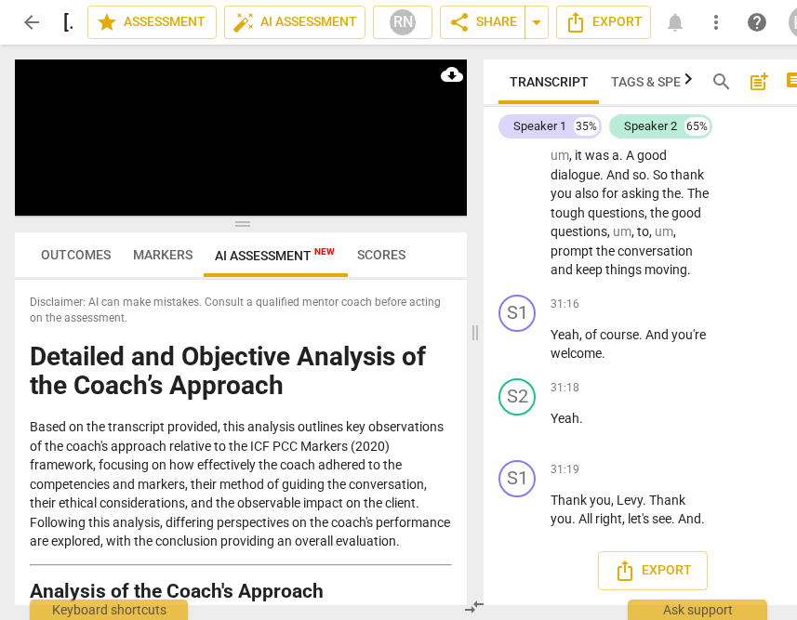
scroll to position [20659, 0]
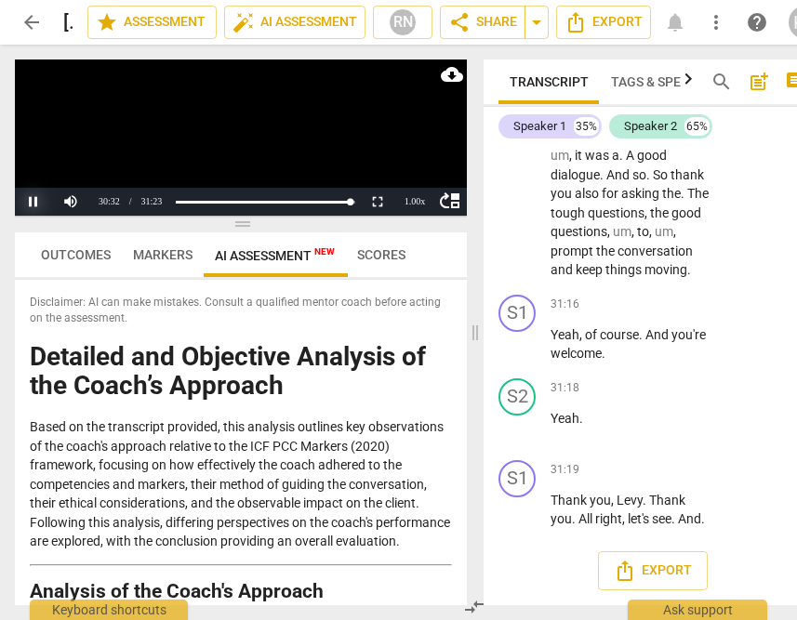
click at [23, 194] on button "Pause" at bounding box center [33, 202] width 37 height 28
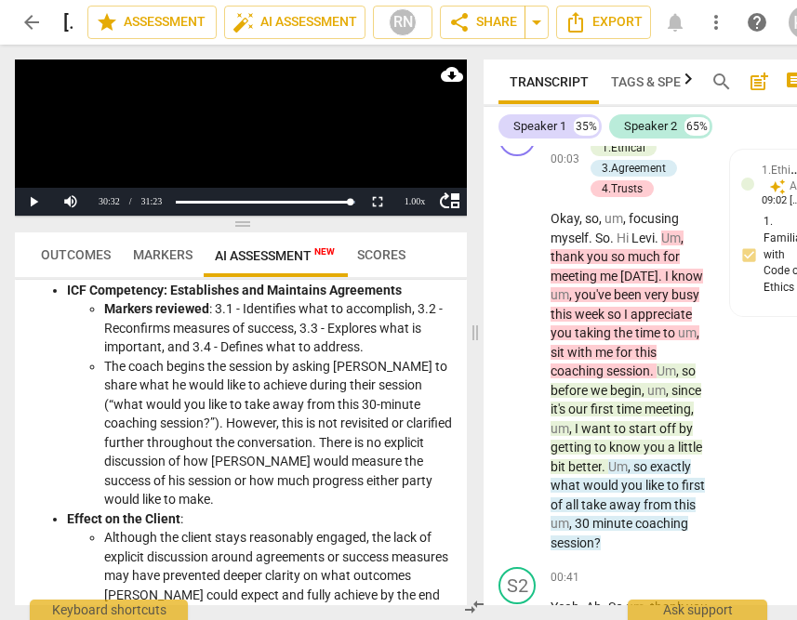
scroll to position [60, 0]
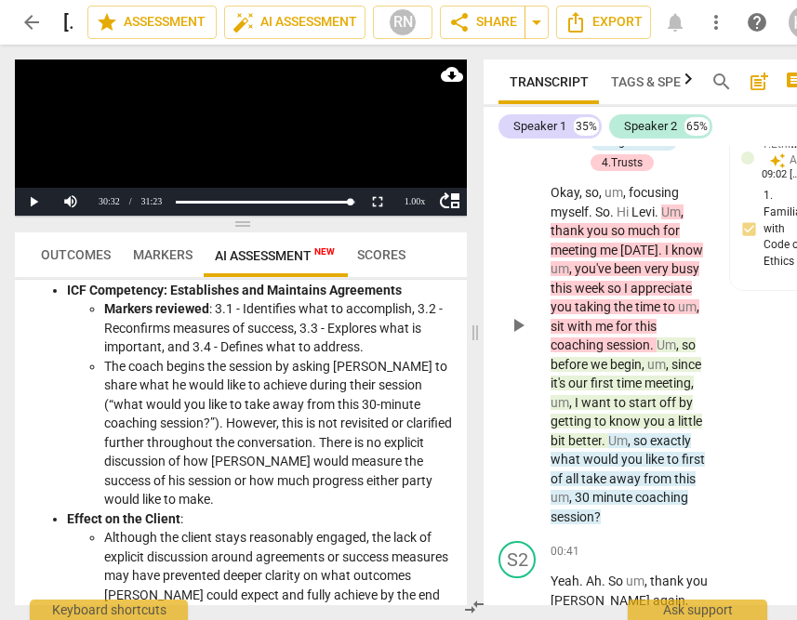
click at [613, 419] on span "know" at bounding box center [626, 421] width 34 height 15
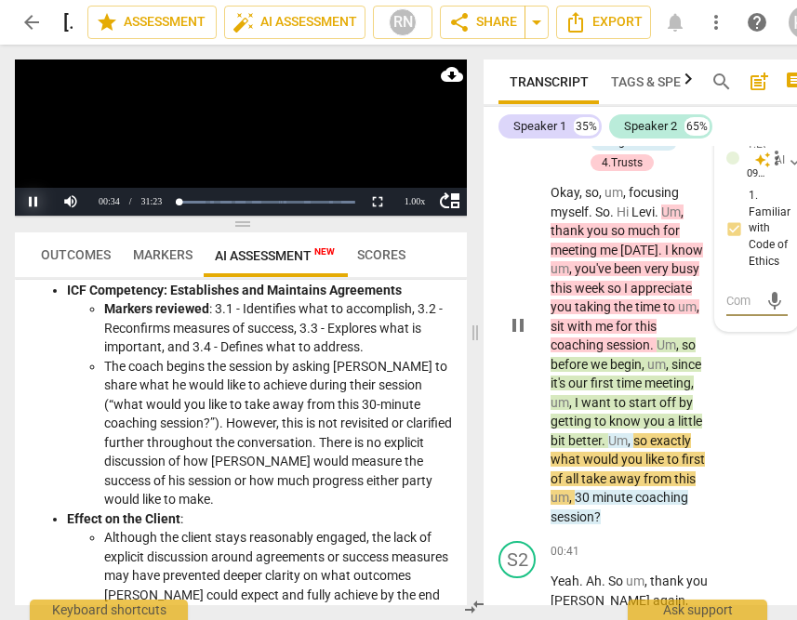
click at [40, 198] on button "Pause" at bounding box center [33, 202] width 37 height 28
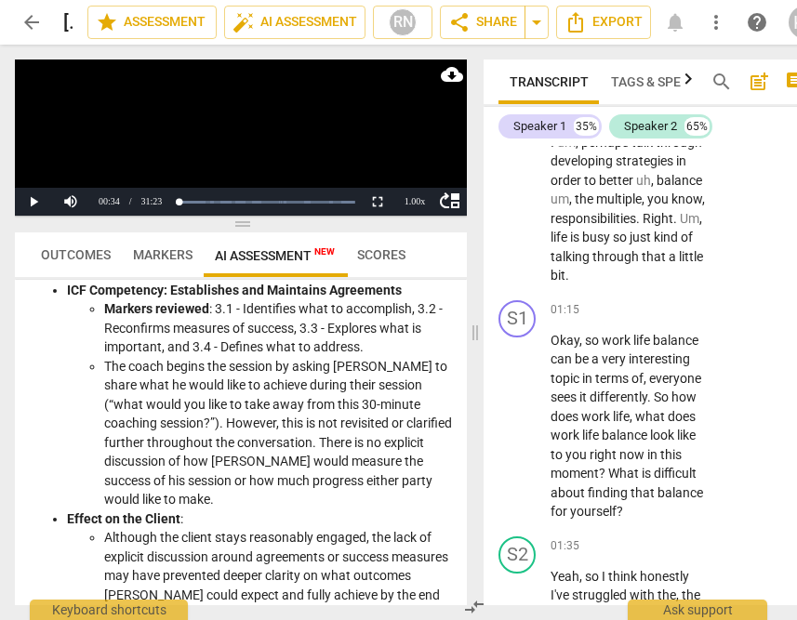
scroll to position [637, 0]
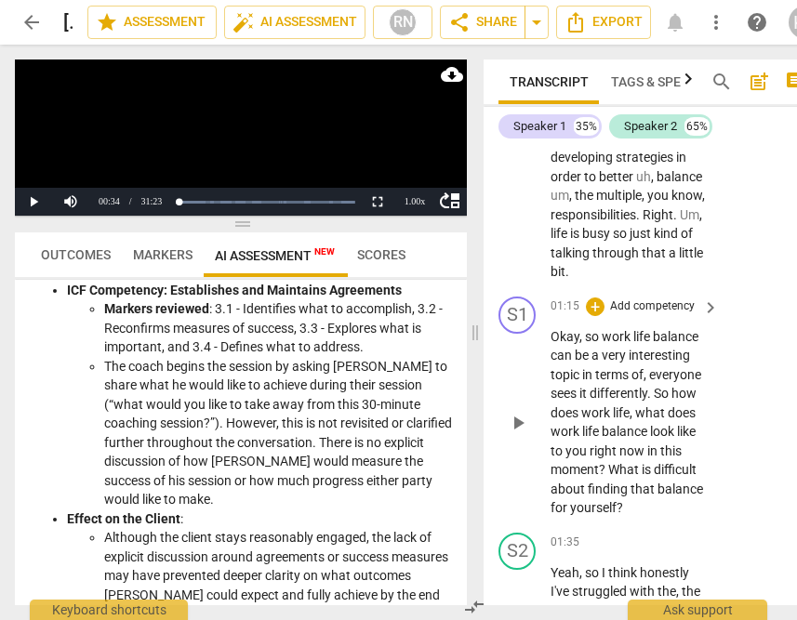
click at [657, 390] on span "So" at bounding box center [663, 393] width 18 height 15
click at [34, 198] on button "Pause" at bounding box center [33, 202] width 37 height 28
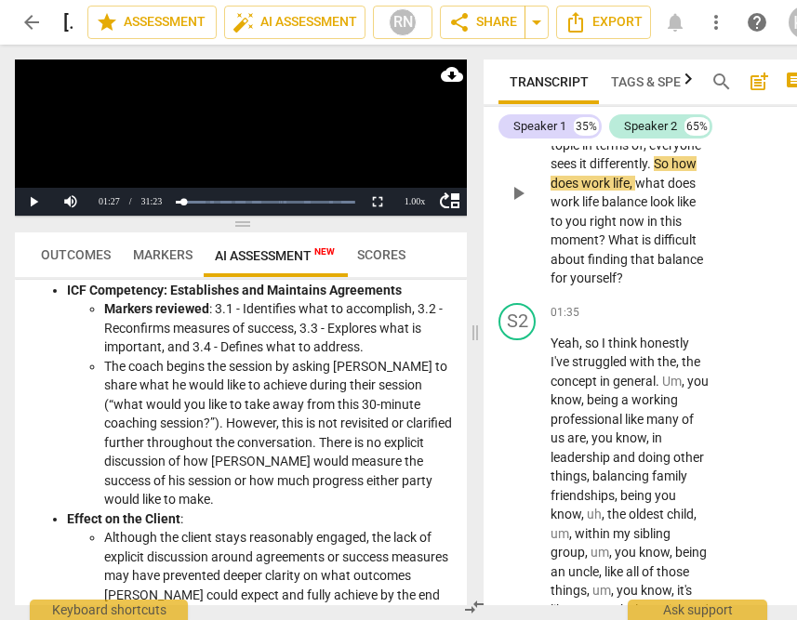
scroll to position [875, 0]
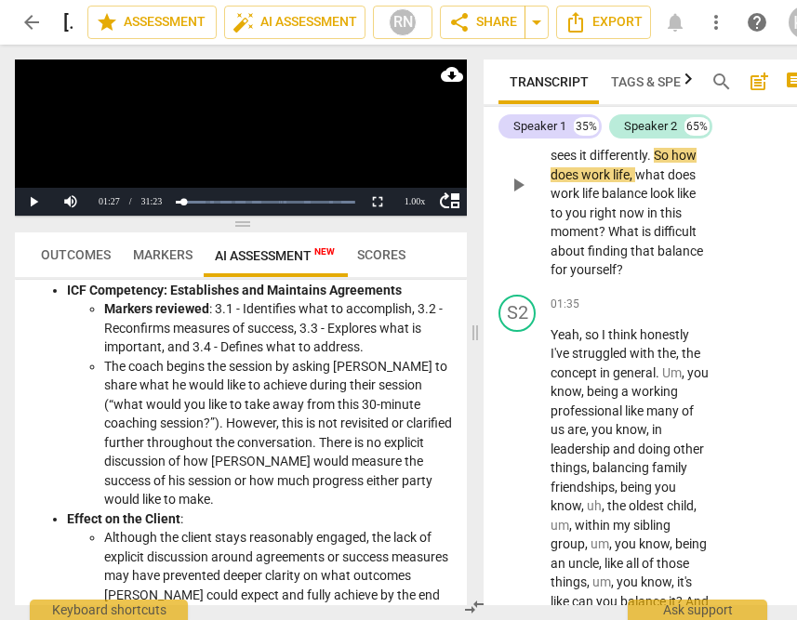
click at [587, 224] on span "moment" at bounding box center [574, 231] width 48 height 15
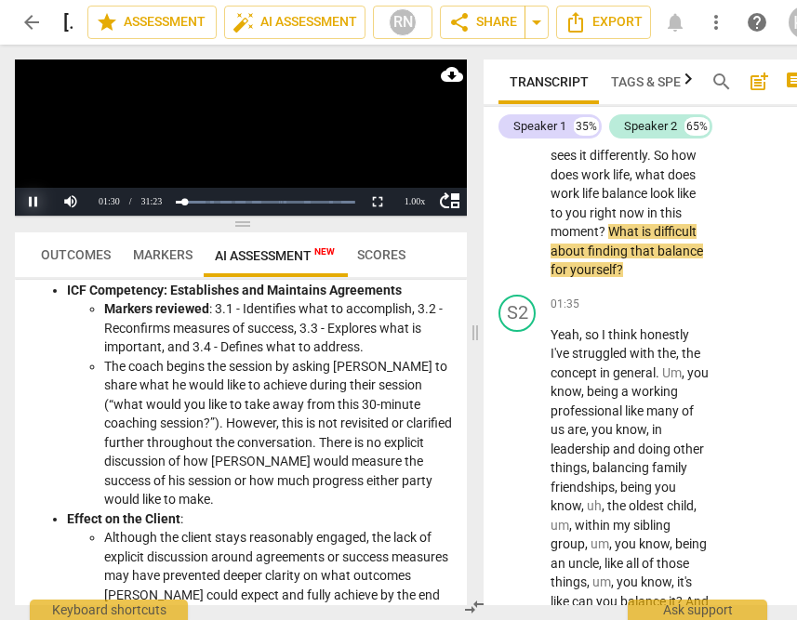
click at [31, 203] on button "Pause" at bounding box center [33, 202] width 37 height 28
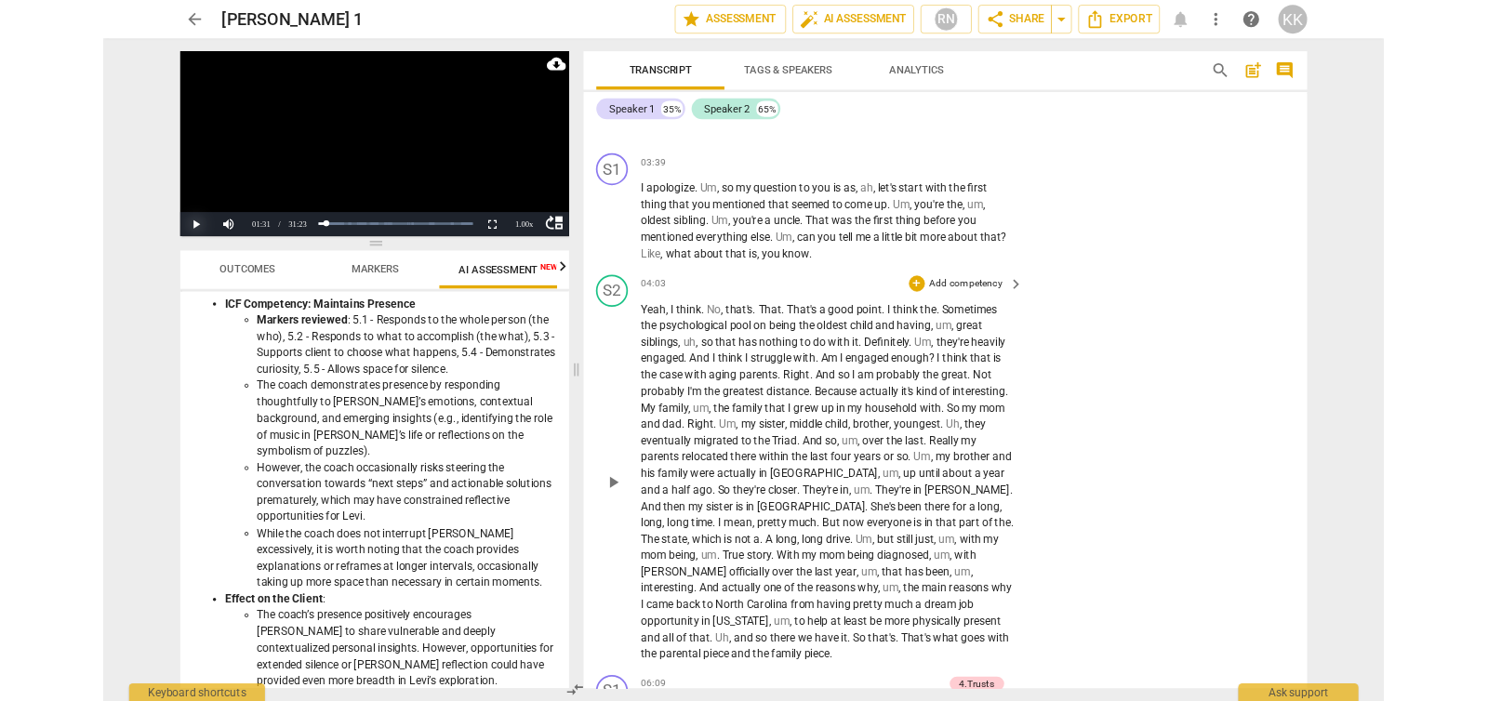
scroll to position [0, 34]
